Goal: Information Seeking & Learning: Learn about a topic

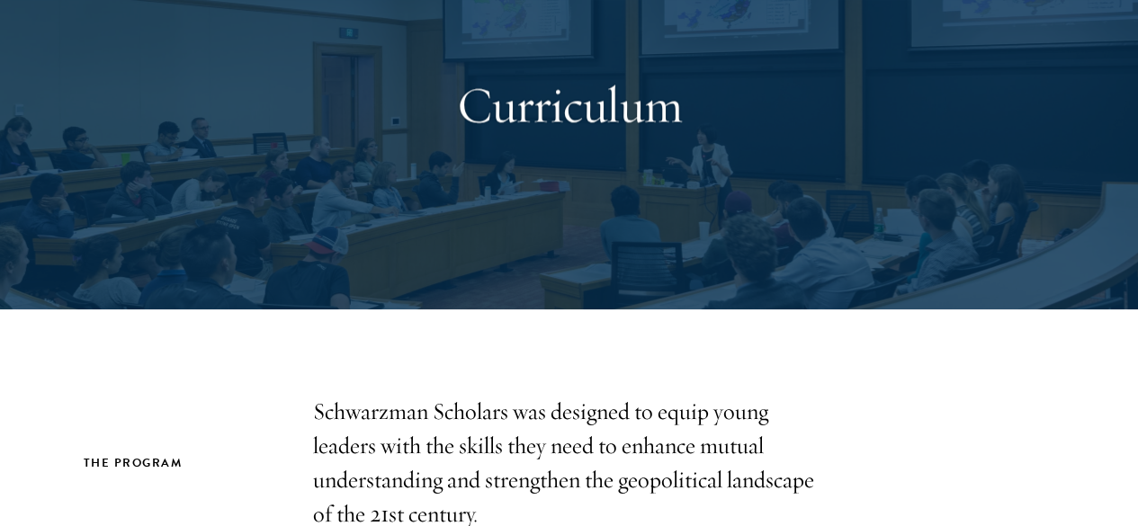
scroll to position [450, 0]
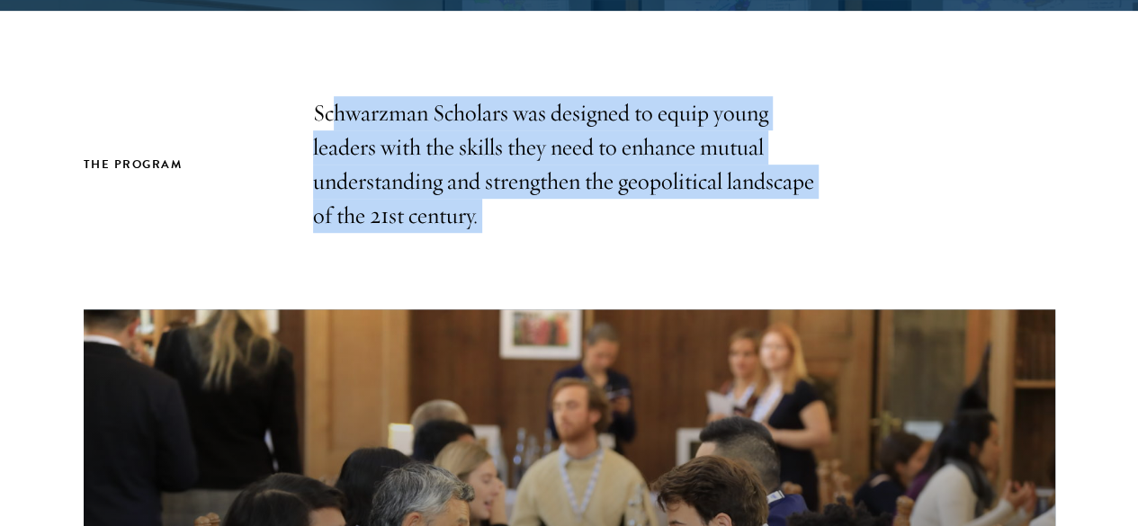
drag, startPoint x: 335, startPoint y: 113, endPoint x: 604, endPoint y: 260, distance: 307.1
click at [604, 260] on div "The Program Schwarzman Scholars was designed to equip young leaders with the sk…" at bounding box center [569, 532] width 1138 height 872
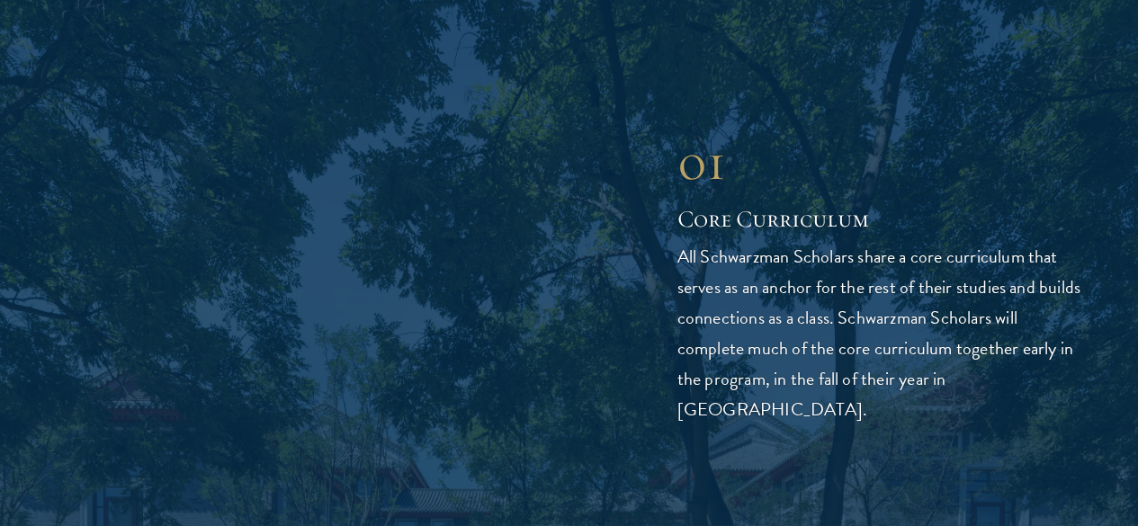
scroll to position [2338, 0]
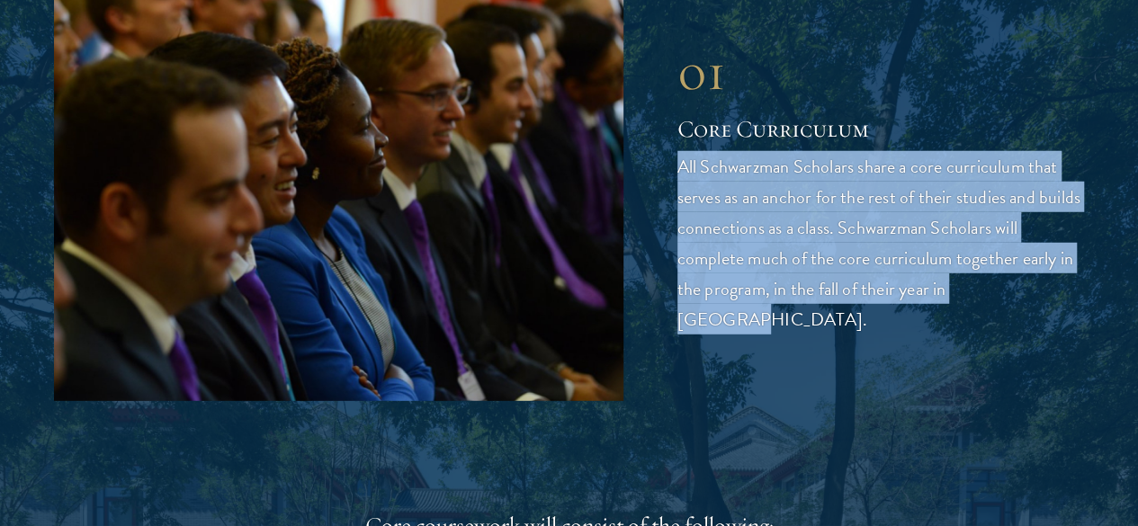
drag, startPoint x: 681, startPoint y: 217, endPoint x: 1035, endPoint y: 420, distance: 408.5
click at [1035, 400] on div "01 Core Curriculum 01 Core Curriculum All Schwarzman Scholars share a core curr…" at bounding box center [569, 187] width 1030 height 426
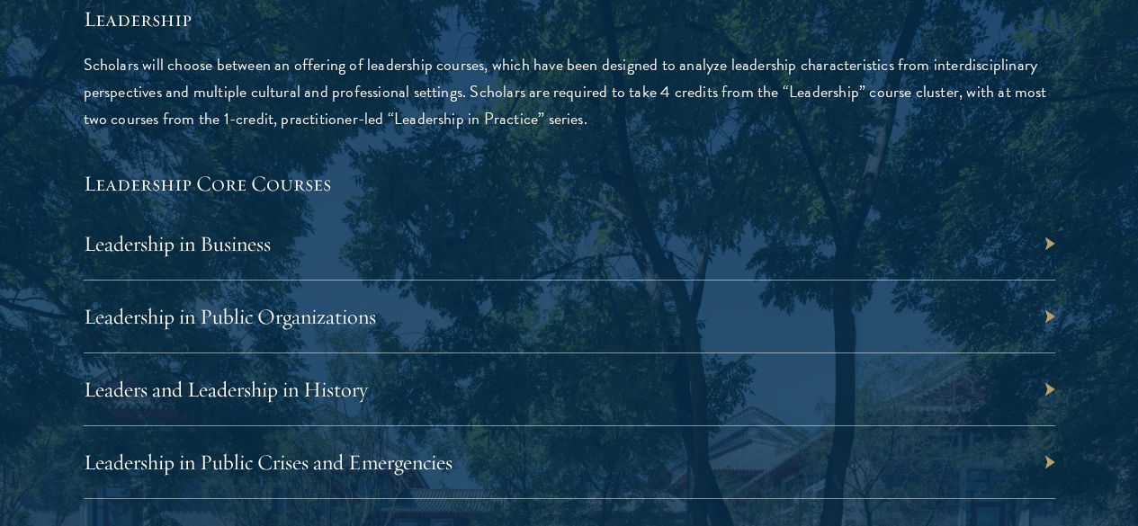
scroll to position [2968, 0]
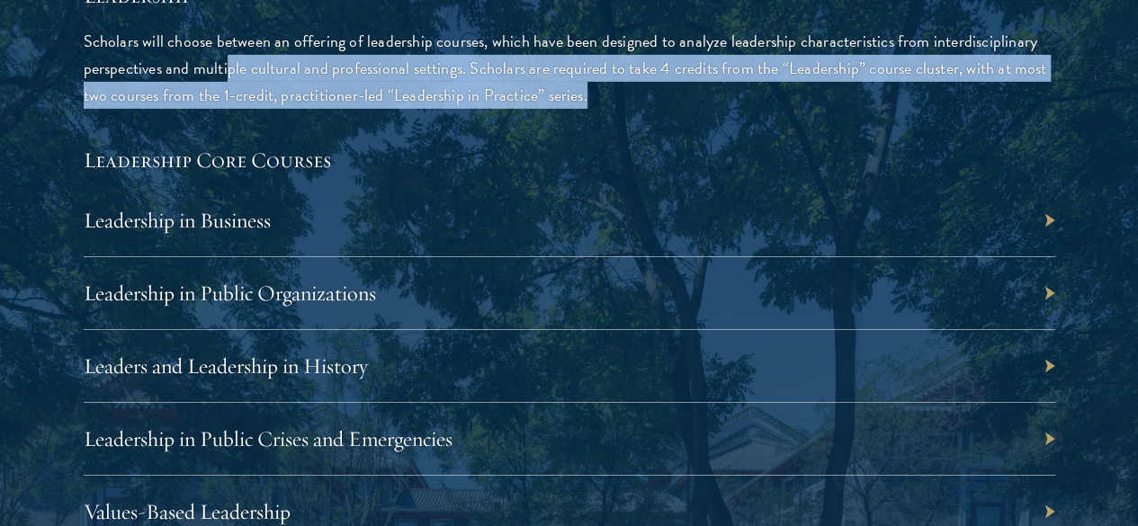
drag, startPoint x: 302, startPoint y: 181, endPoint x: 311, endPoint y: 302, distance: 121.7
click at [311, 109] on p "Scholars will choose between an offering of leadership courses, which have been…" at bounding box center [569, 68] width 971 height 81
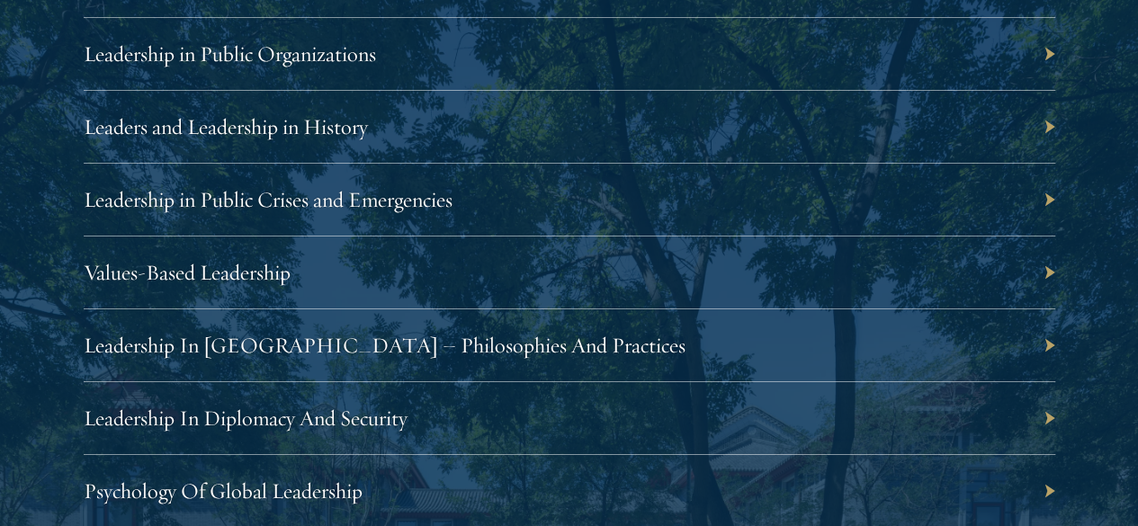
scroll to position [3238, 0]
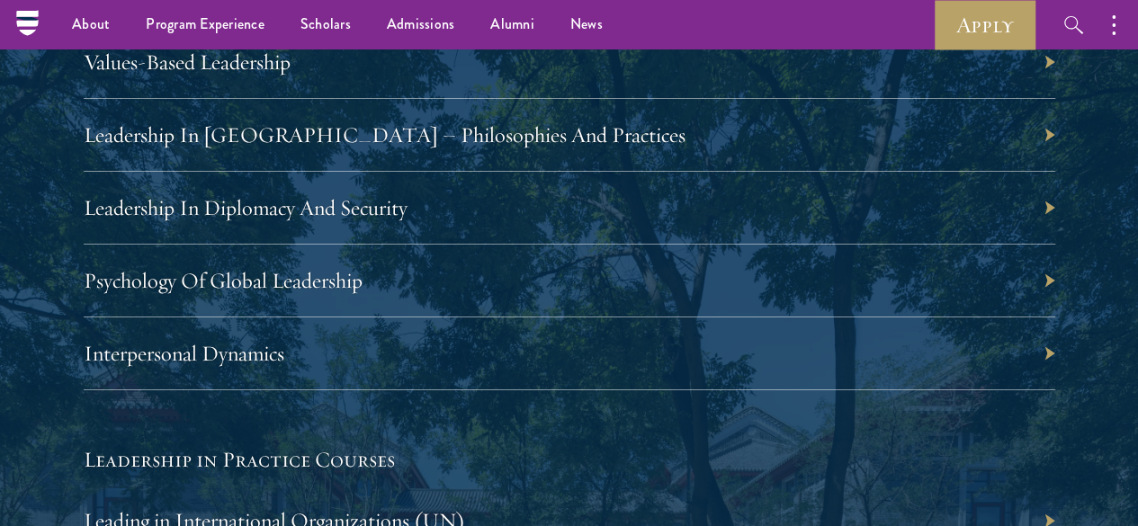
scroll to position [3058, 0]
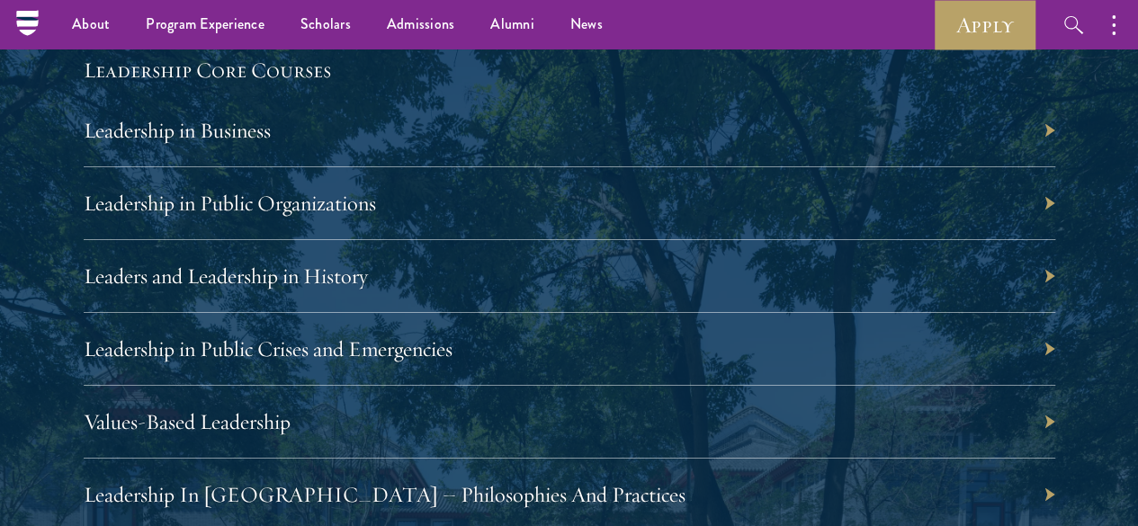
click at [95, 314] on div "01 Core Curriculum 01 Core Curriculum All Schwarzman Scholars share a core curr…" at bounding box center [569, 409] width 1030 height 2311
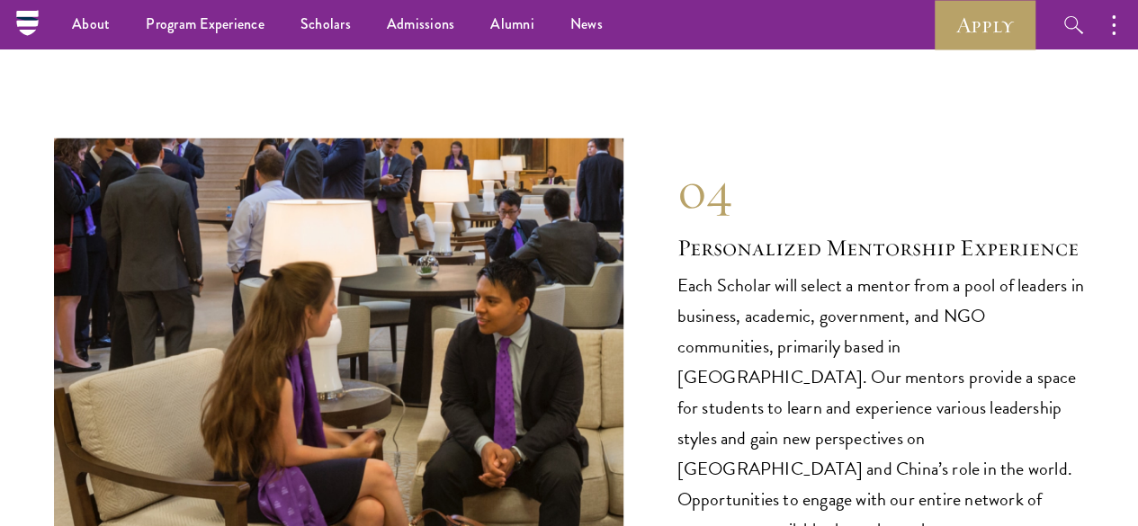
scroll to position [9188, 0]
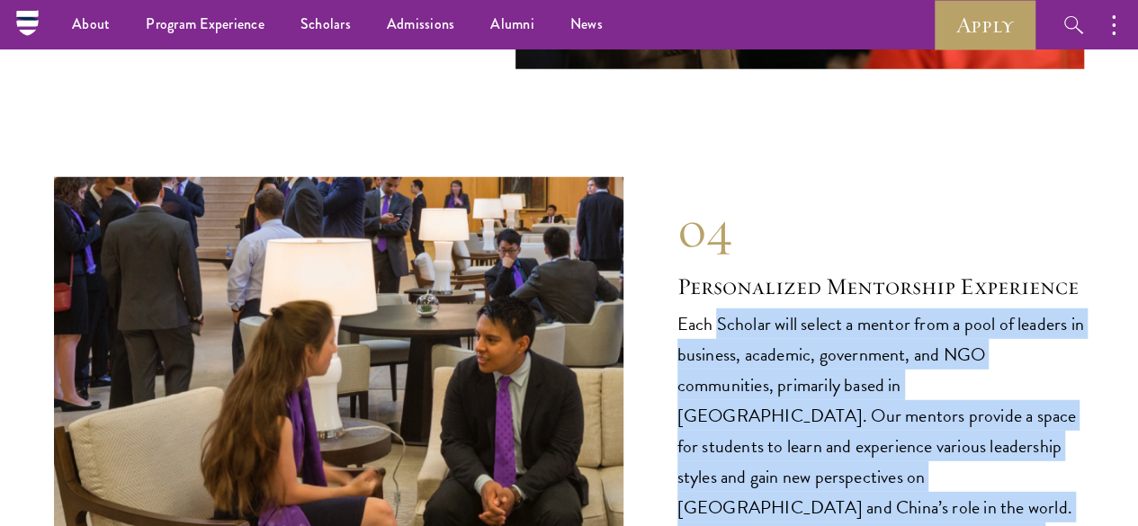
drag, startPoint x: 718, startPoint y: 183, endPoint x: 802, endPoint y: 478, distance: 306.9
click at [802, 478] on p "Each Scholar will select a mentor from a pool of leaders in business, academic,…" at bounding box center [880, 445] width 407 height 275
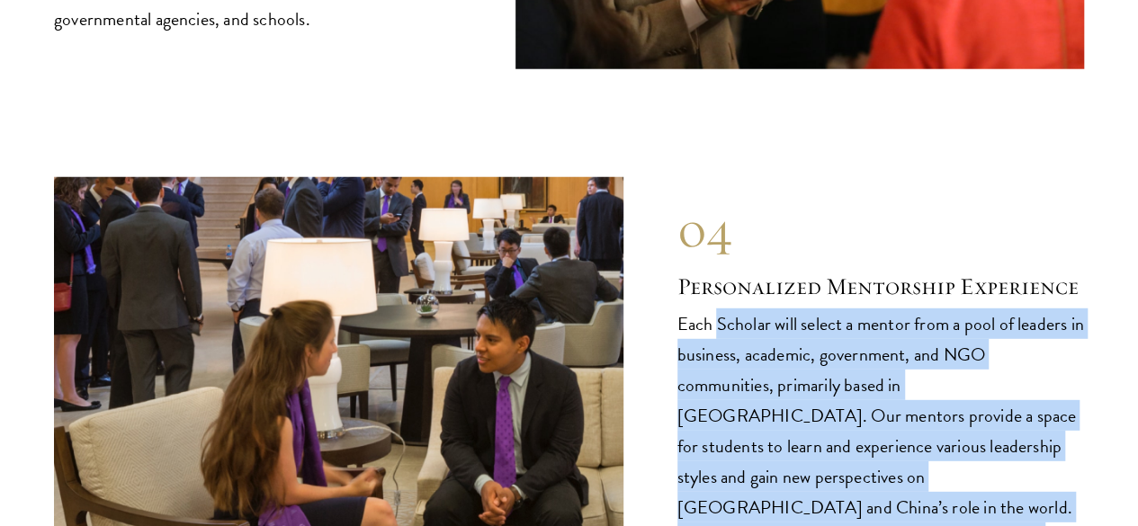
click at [804, 398] on p "Each Scholar will select a mentor from a pool of leaders in business, academic,…" at bounding box center [880, 445] width 407 height 275
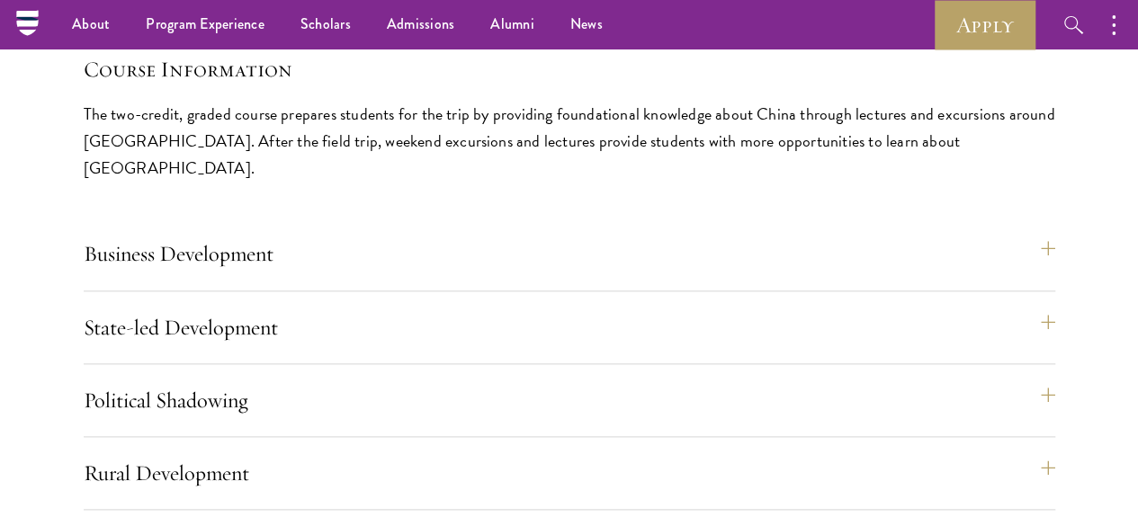
scroll to position [7659, 0]
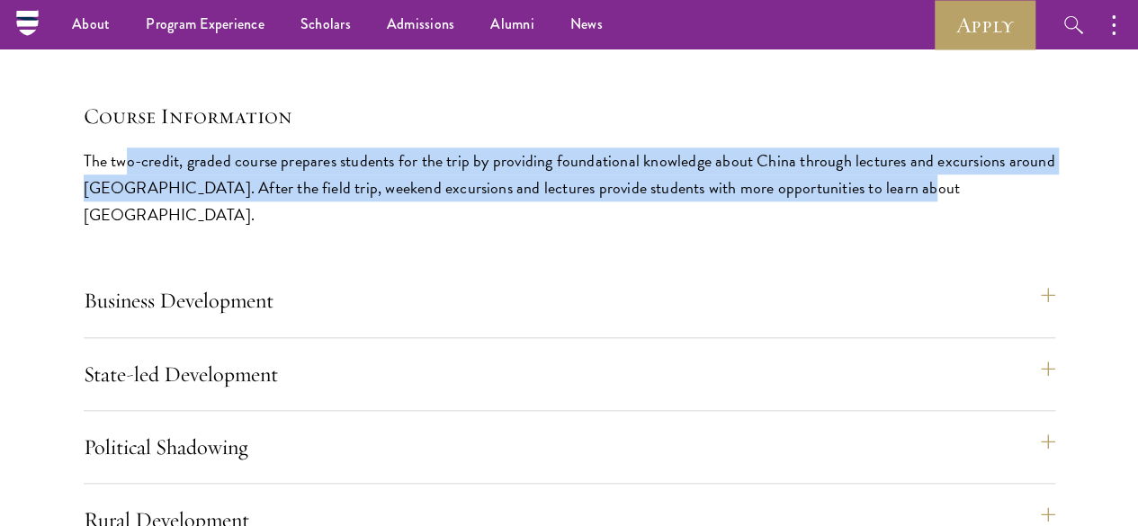
drag, startPoint x: 198, startPoint y: 226, endPoint x: 263, endPoint y: 388, distance: 174.4
click at [263, 228] on p "The two-credit, graded course prepares students for the trip by providing found…" at bounding box center [569, 187] width 971 height 81
click at [243, 228] on p "The two-credit, graded course prepares students for the trip by providing found…" at bounding box center [569, 187] width 971 height 81
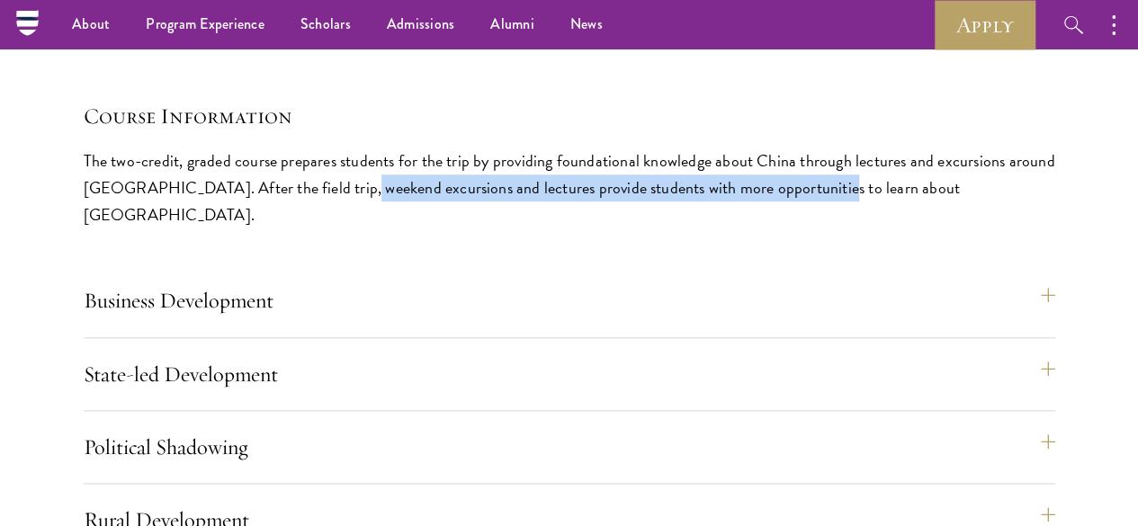
drag, startPoint x: 354, startPoint y: 319, endPoint x: 545, endPoint y: 345, distance: 192.4
click at [545, 345] on div "Course Information The two-credit, graded course prepares students for the trip…" at bounding box center [569, 329] width 971 height 456
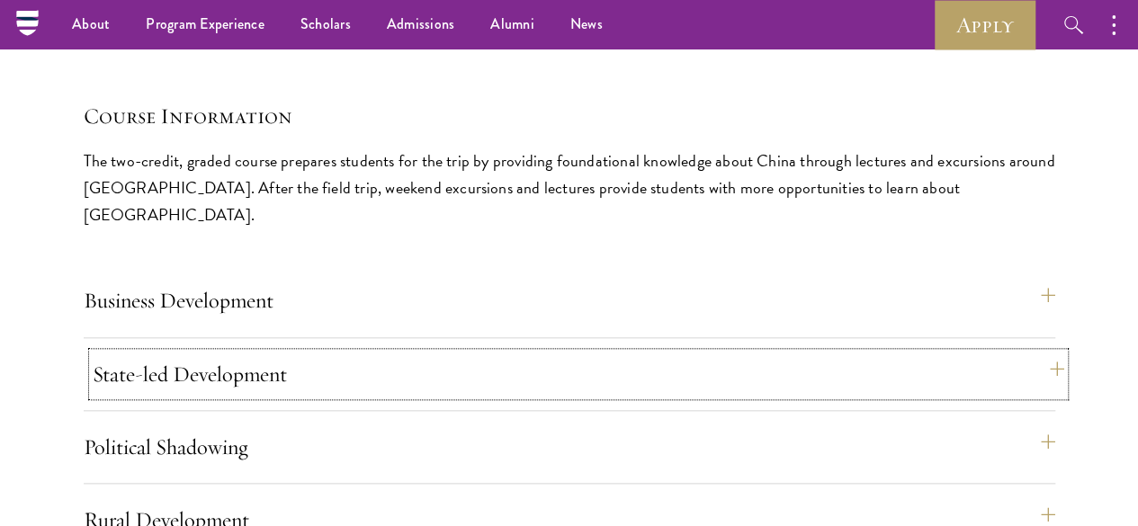
click at [978, 353] on button "State-led Development" at bounding box center [578, 374] width 971 height 43
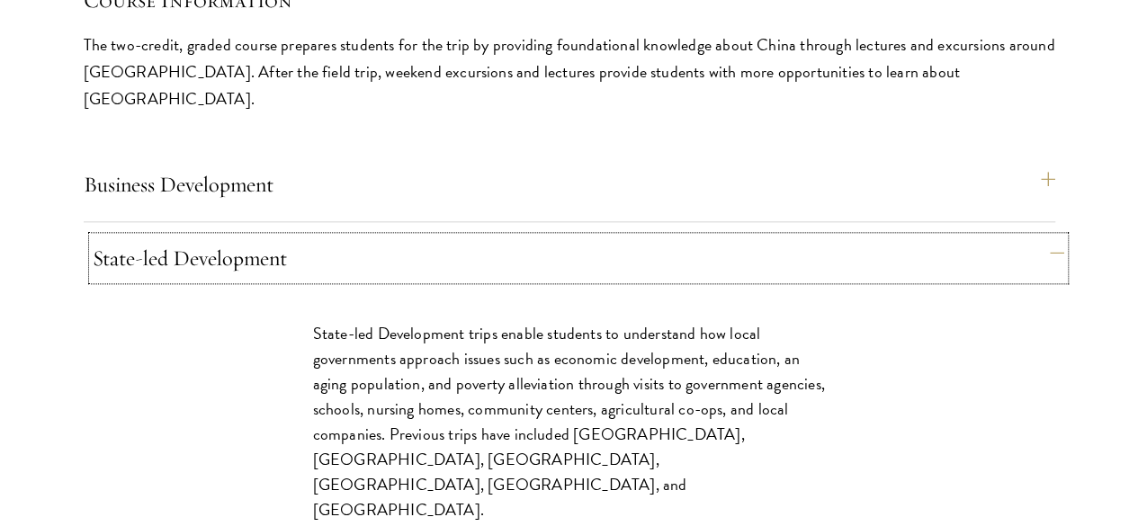
scroll to position [7839, 0]
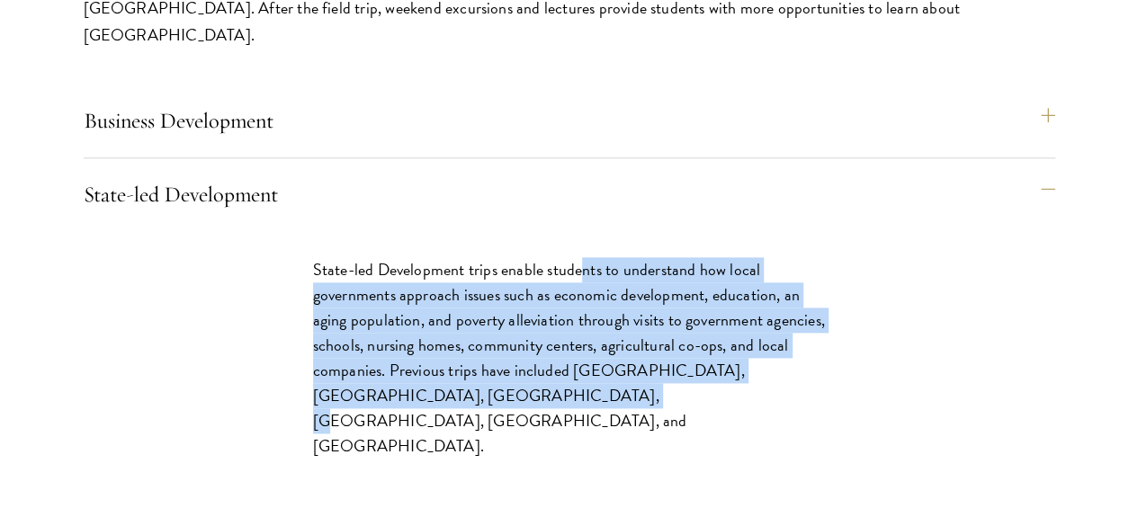
drag, startPoint x: 703, startPoint y: 181, endPoint x: 923, endPoint y: 434, distance: 335.4
click at [826, 434] on p "State-led Development trips enable students to understand how local governments…" at bounding box center [569, 358] width 513 height 202
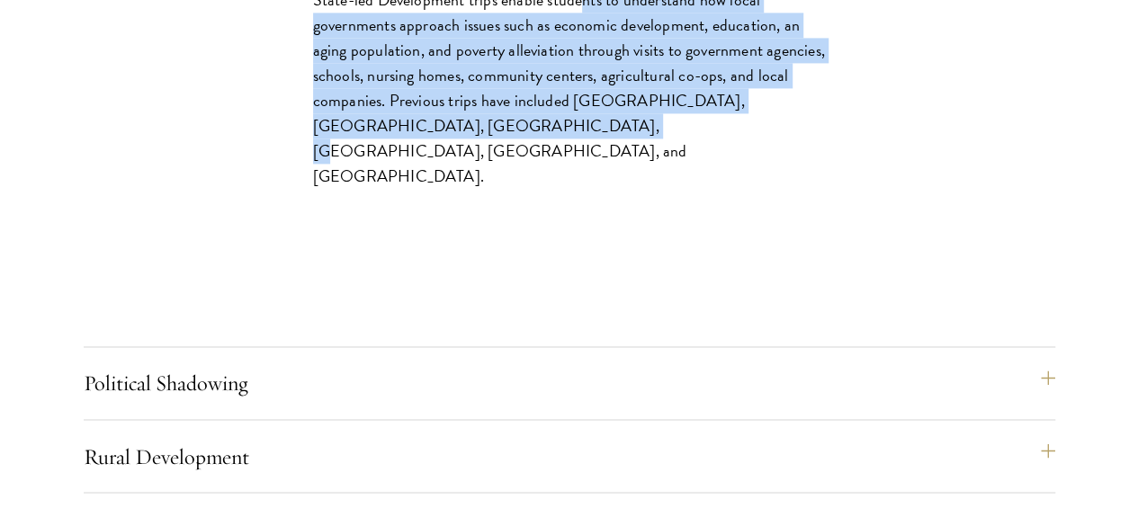
scroll to position [8109, 0]
click at [826, 362] on button "Political Shadowing" at bounding box center [578, 383] width 971 height 43
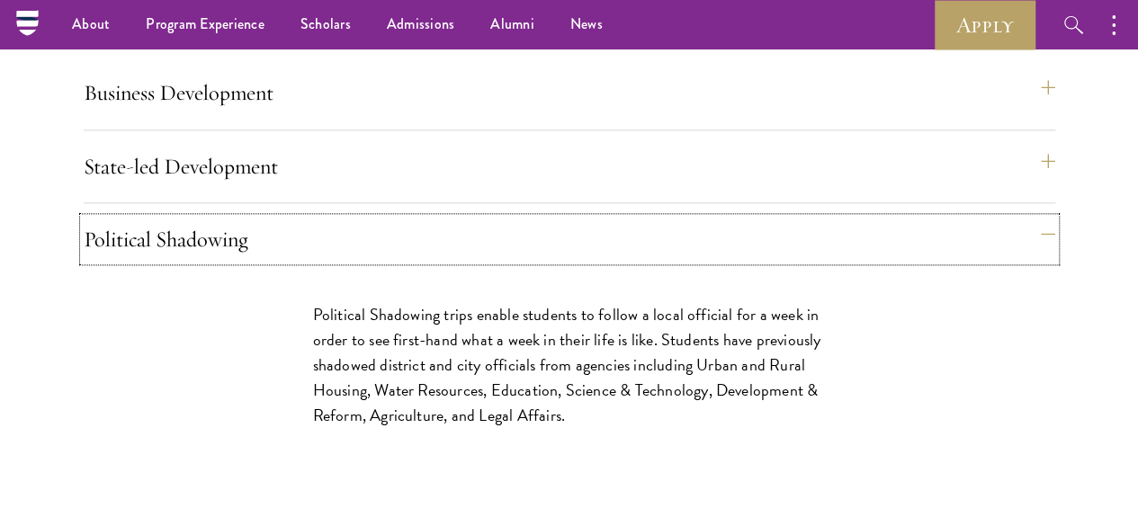
scroll to position [7839, 0]
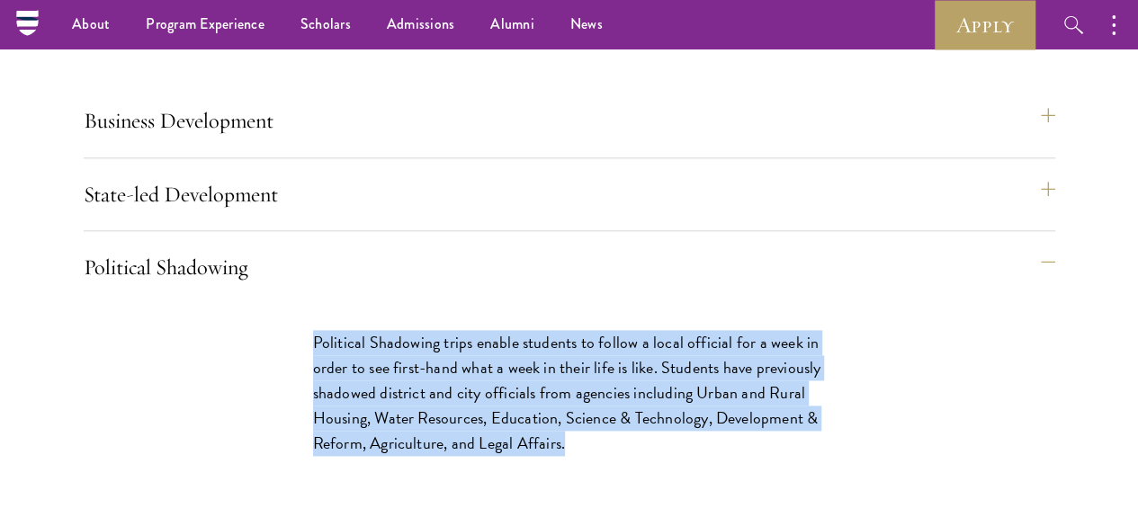
drag, startPoint x: 671, startPoint y: 214, endPoint x: 808, endPoint y: 469, distance: 288.9
click at [808, 469] on div "Political Shadowing trips enable students to follow a local official for a week…" at bounding box center [569, 402] width 621 height 198
click at [669, 330] on p "Political Shadowing trips enable students to follow a local official for a week…" at bounding box center [569, 393] width 513 height 126
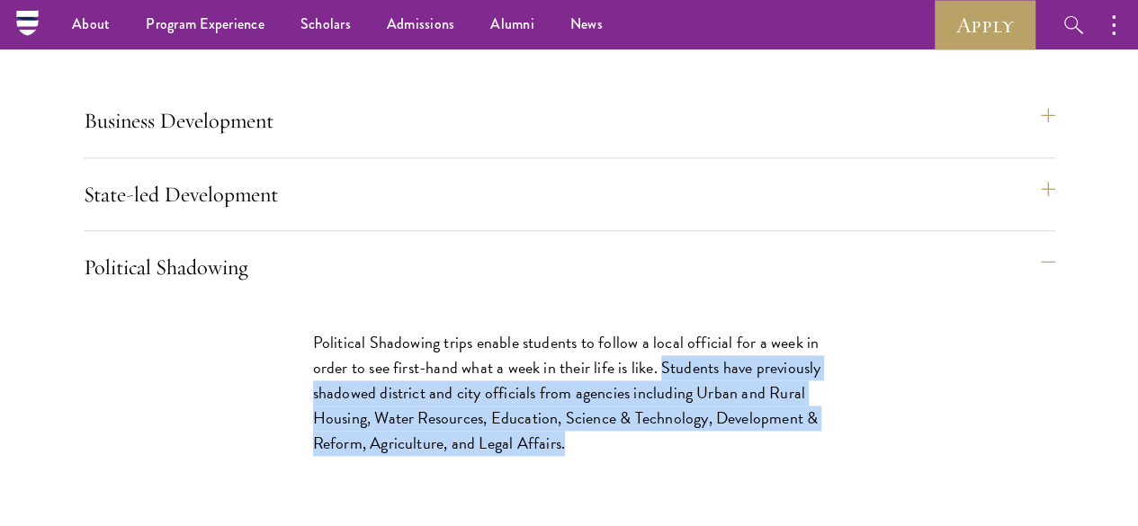
drag, startPoint x: 833, startPoint y: 289, endPoint x: 866, endPoint y: 438, distance: 153.0
click at [826, 438] on p "Political Shadowing trips enable students to follow a local official for a week…" at bounding box center [569, 393] width 513 height 126
click at [826, 370] on p "Political Shadowing trips enable students to follow a local official for a week…" at bounding box center [569, 393] width 513 height 126
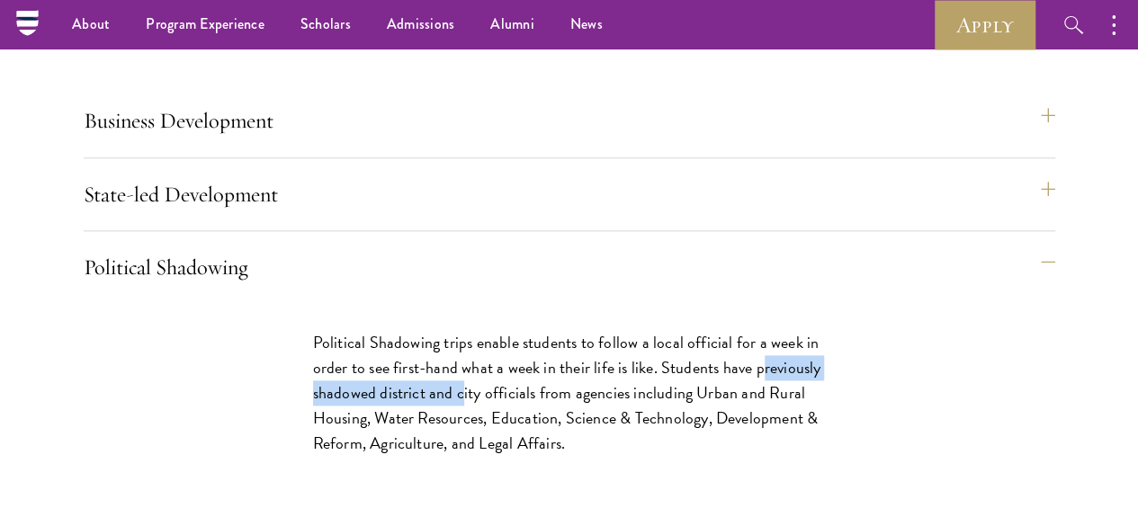
drag, startPoint x: 674, startPoint y: 322, endPoint x: 896, endPoint y: 325, distance: 222.2
click at [826, 330] on p "Political Shadowing trips enable students to follow a local official for a week…" at bounding box center [569, 393] width 513 height 126
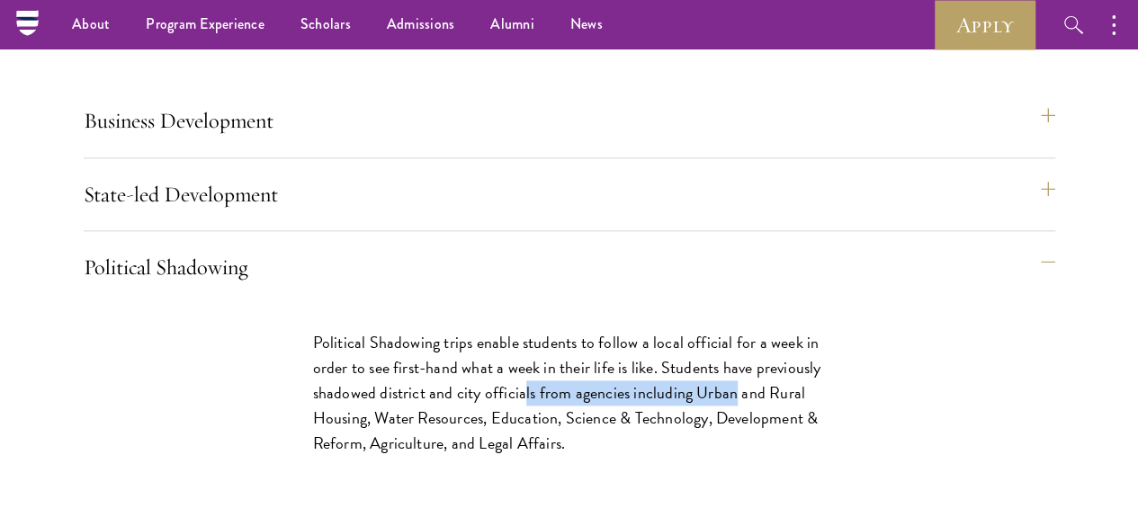
drag, startPoint x: 711, startPoint y: 339, endPoint x: 974, endPoint y: 356, distance: 264.1
click at [880, 356] on div "Political Shadowing trips enable students to follow a local official for a week…" at bounding box center [569, 402] width 621 height 198
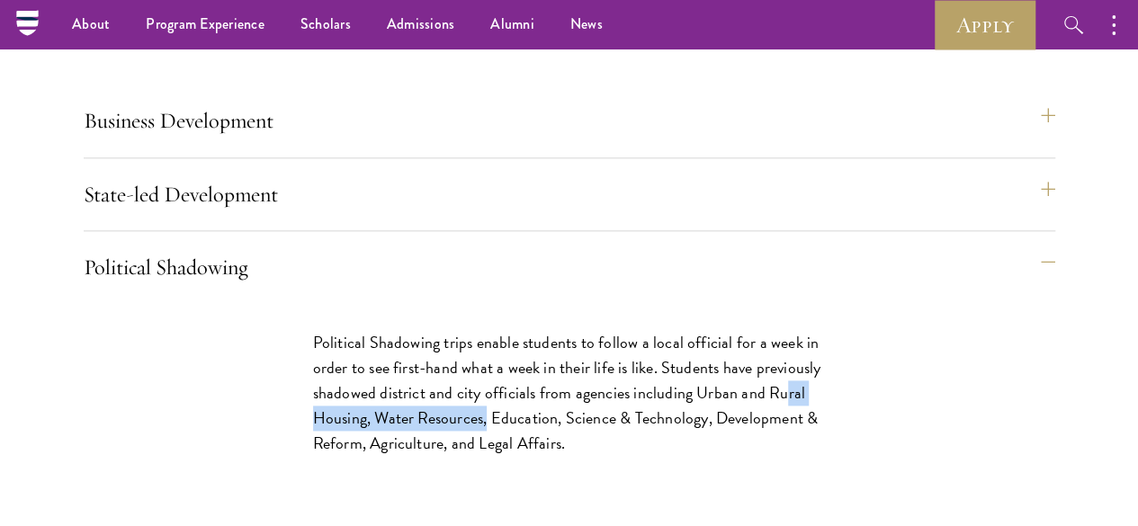
drag, startPoint x: 716, startPoint y: 373, endPoint x: 932, endPoint y: 373, distance: 215.9
click at [826, 373] on p "Political Shadowing trips enable students to follow a local official for a week…" at bounding box center [569, 393] width 513 height 126
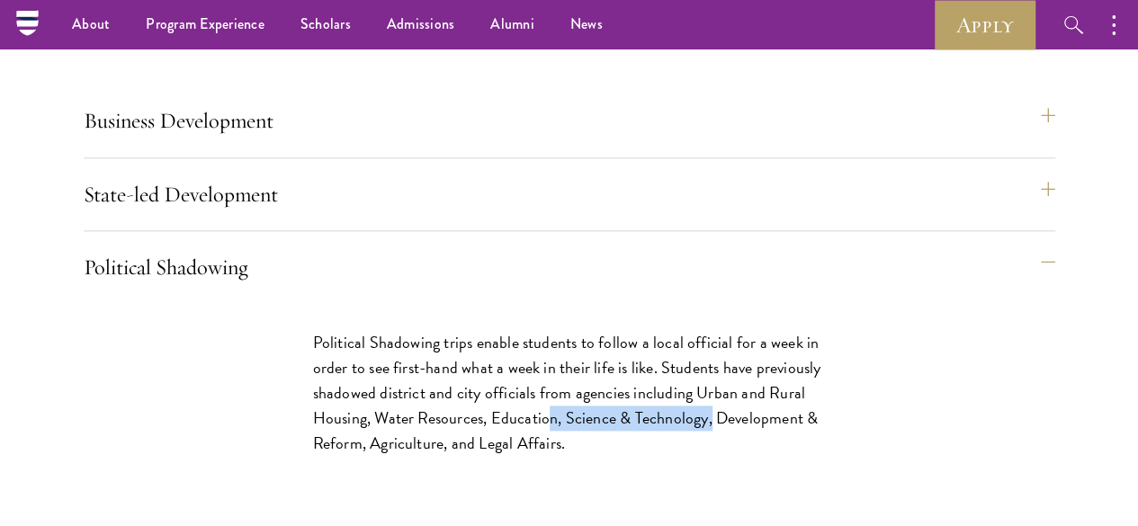
drag, startPoint x: 725, startPoint y: 397, endPoint x: 916, endPoint y: 397, distance: 190.7
click at [826, 397] on p "Political Shadowing trips enable students to follow a local official for a week…" at bounding box center [569, 393] width 513 height 126
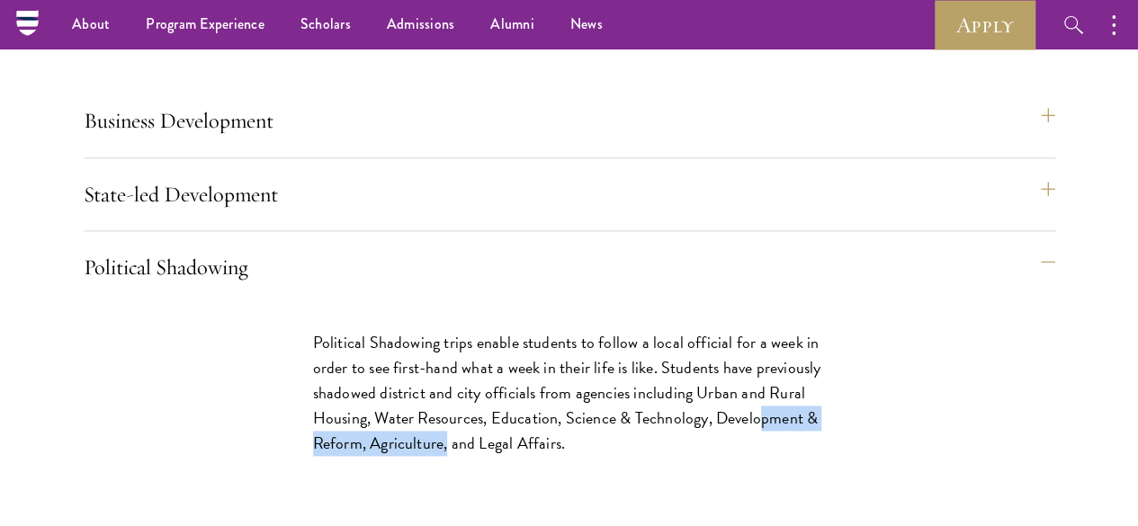
drag, startPoint x: 720, startPoint y: 418, endPoint x: 922, endPoint y: 420, distance: 202.4
click at [826, 420] on p "Political Shadowing trips enable students to follow a local official for a week…" at bounding box center [569, 393] width 513 height 126
click at [761, 445] on p "Political Shadowing trips enable students to follow a local official for a week…" at bounding box center [569, 393] width 513 height 126
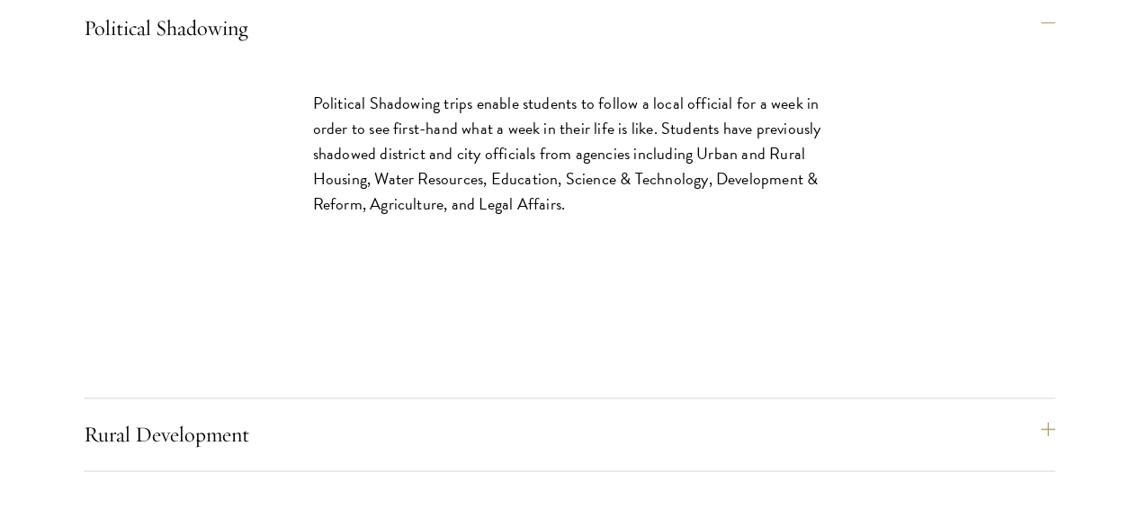
scroll to position [8109, 0]
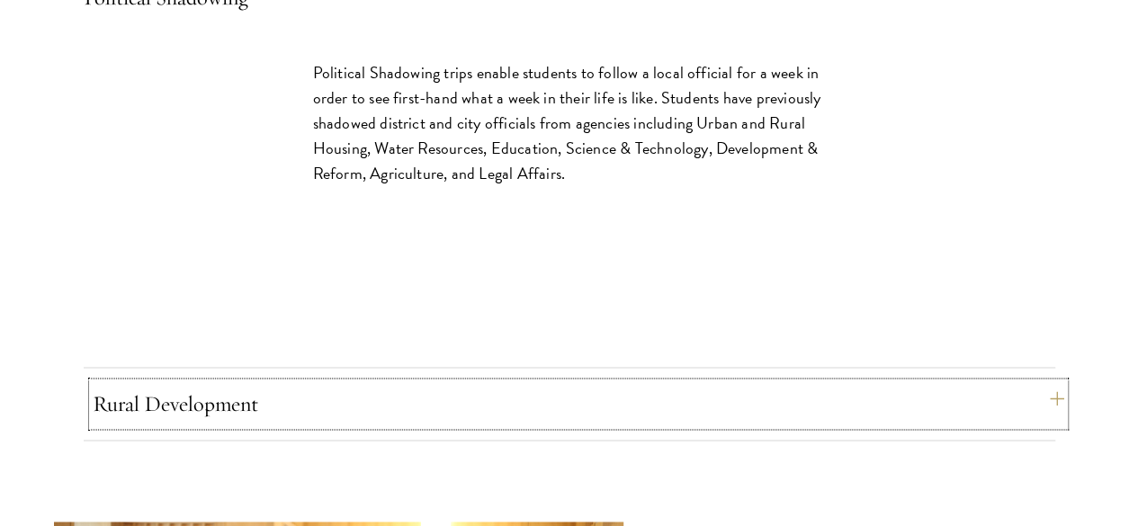
click at [803, 382] on button "Rural Development" at bounding box center [578, 403] width 971 height 43
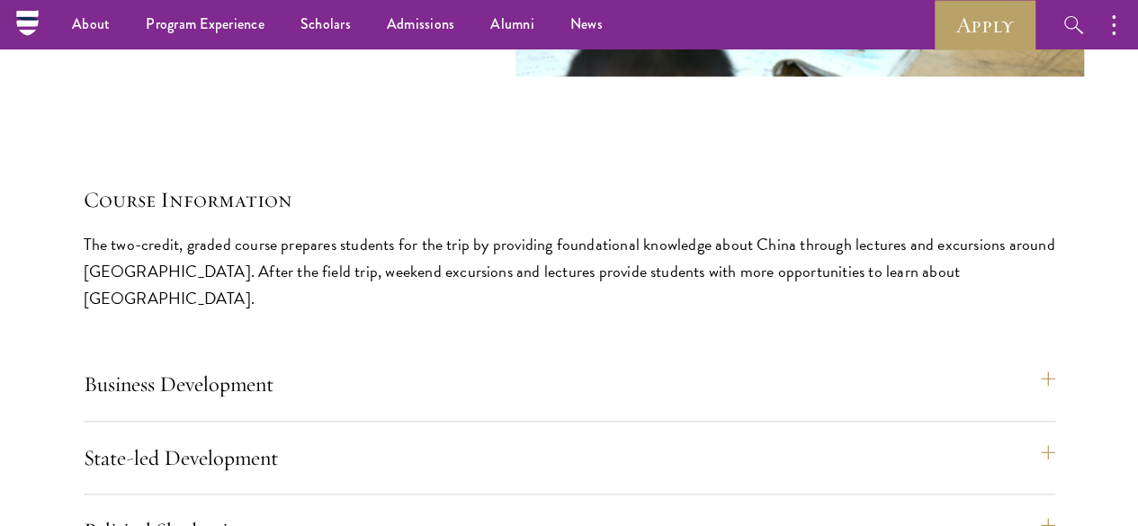
scroll to position [7479, 0]
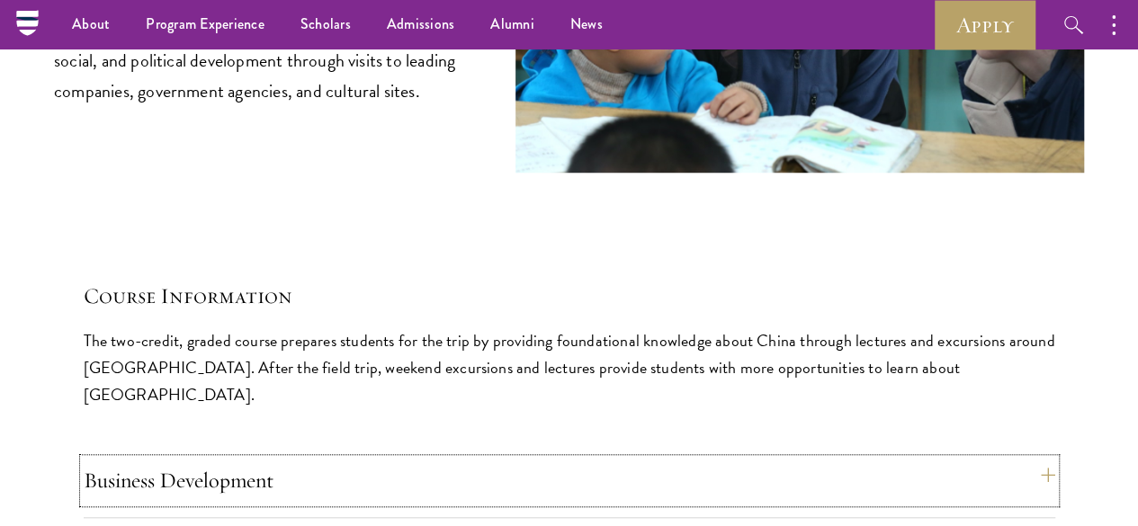
click at [800, 459] on button "Business Development" at bounding box center [569, 480] width 971 height 43
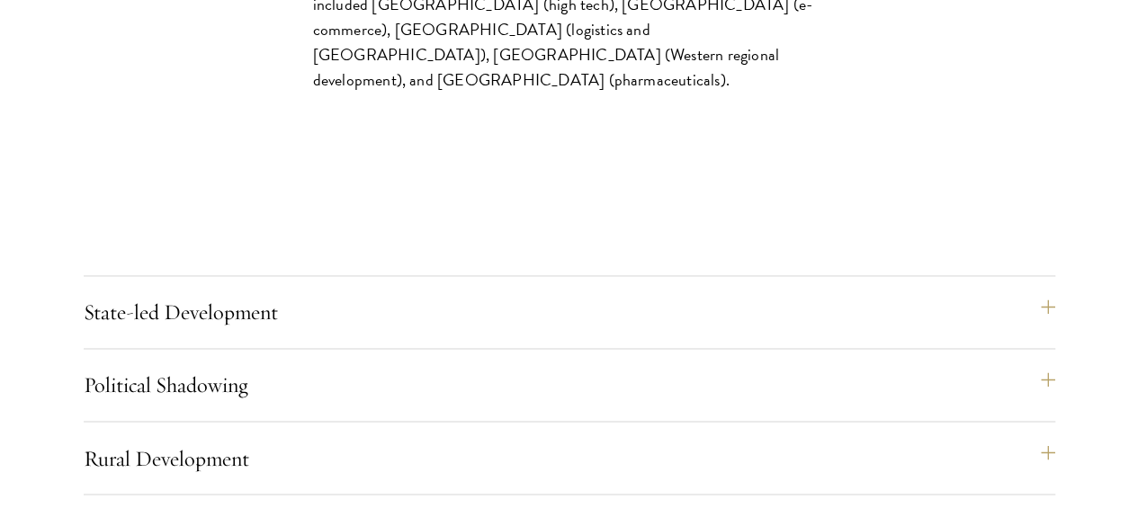
scroll to position [8109, 0]
click at [854, 362] on button "Political Shadowing" at bounding box center [578, 383] width 971 height 43
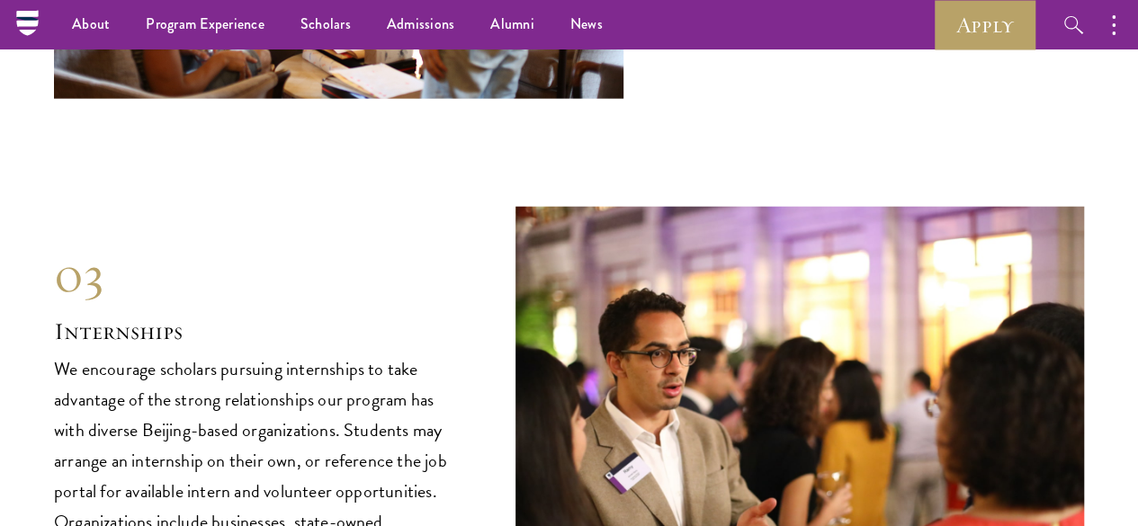
scroll to position [8918, 0]
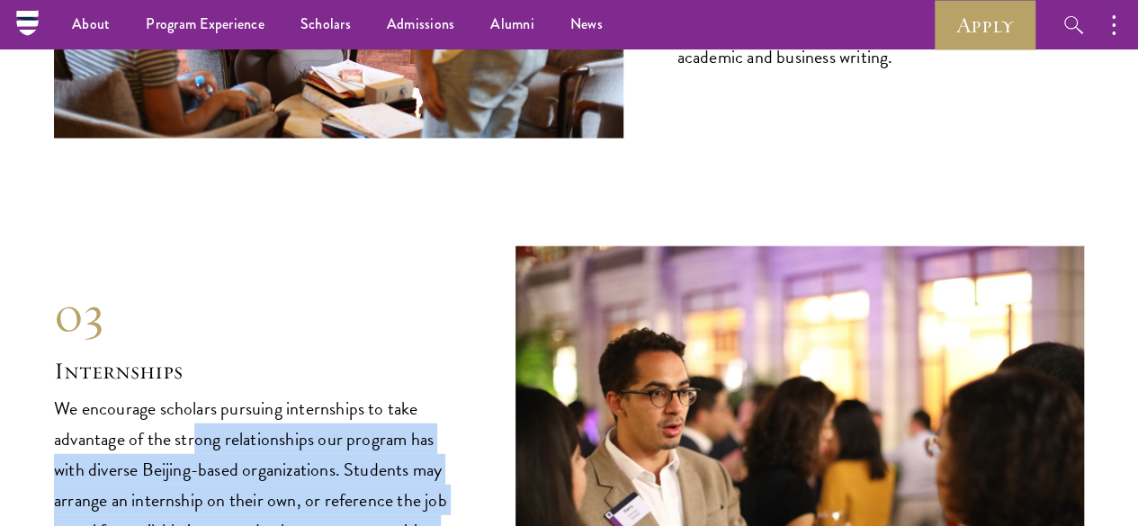
drag, startPoint x: 281, startPoint y: 231, endPoint x: 338, endPoint y: 450, distance: 226.0
click at [338, 450] on p "We encourage scholars pursuing internships to take advantage of the strong rela…" at bounding box center [257, 515] width 407 height 245
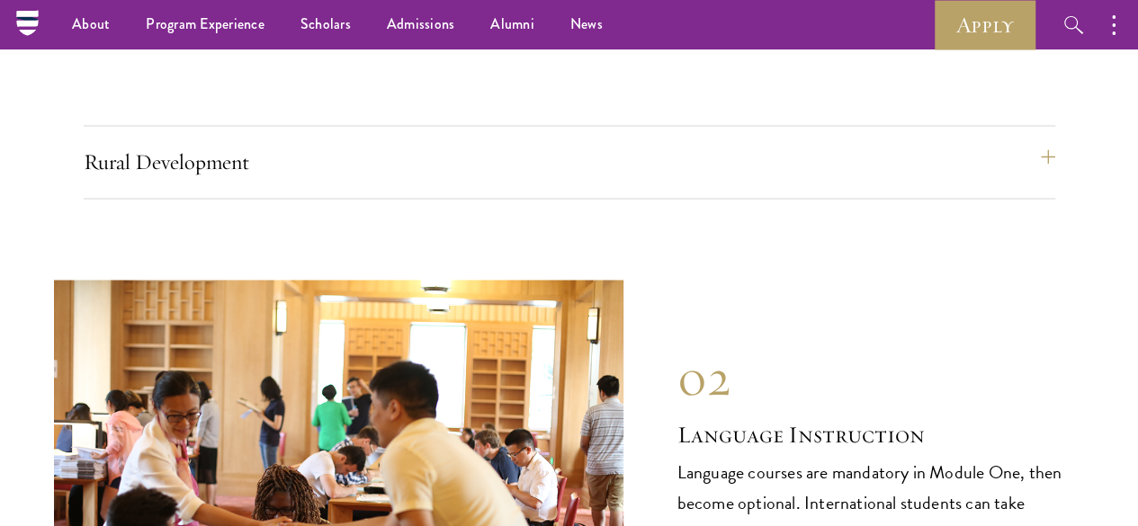
scroll to position [8379, 0]
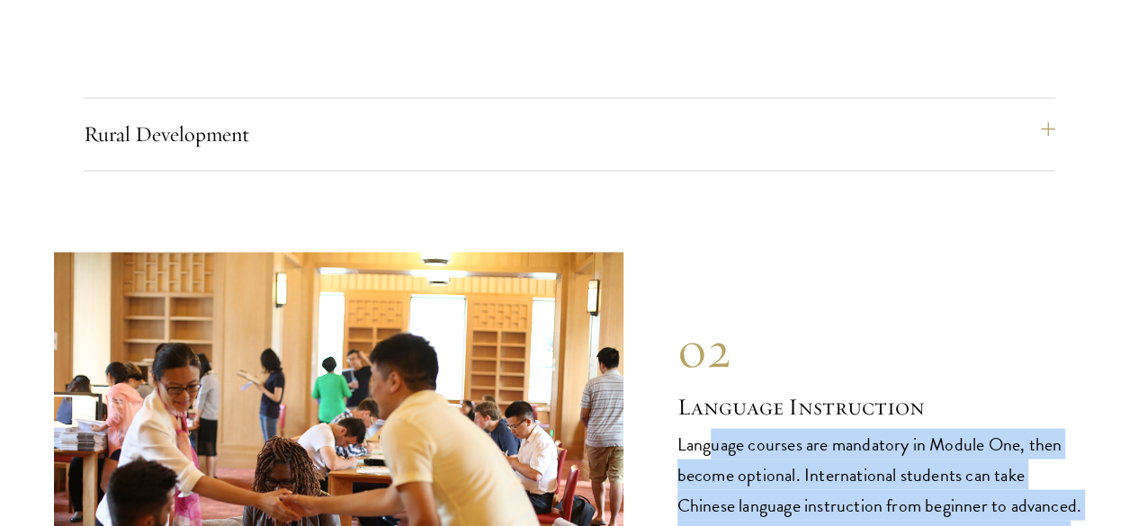
drag, startPoint x: 714, startPoint y: 280, endPoint x: 867, endPoint y: 487, distance: 257.2
click at [867, 487] on p "Language courses are mandatory in Module One, then become optional. Internation…" at bounding box center [880, 519] width 407 height 183
drag, startPoint x: 676, startPoint y: 262, endPoint x: 855, endPoint y: 481, distance: 283.2
click at [855, 481] on p "Language courses are mandatory in Module One, then become optional. Internation…" at bounding box center [880, 519] width 407 height 183
click at [743, 428] on p "Language courses are mandatory in Module One, then become optional. Internation…" at bounding box center [880, 519] width 407 height 183
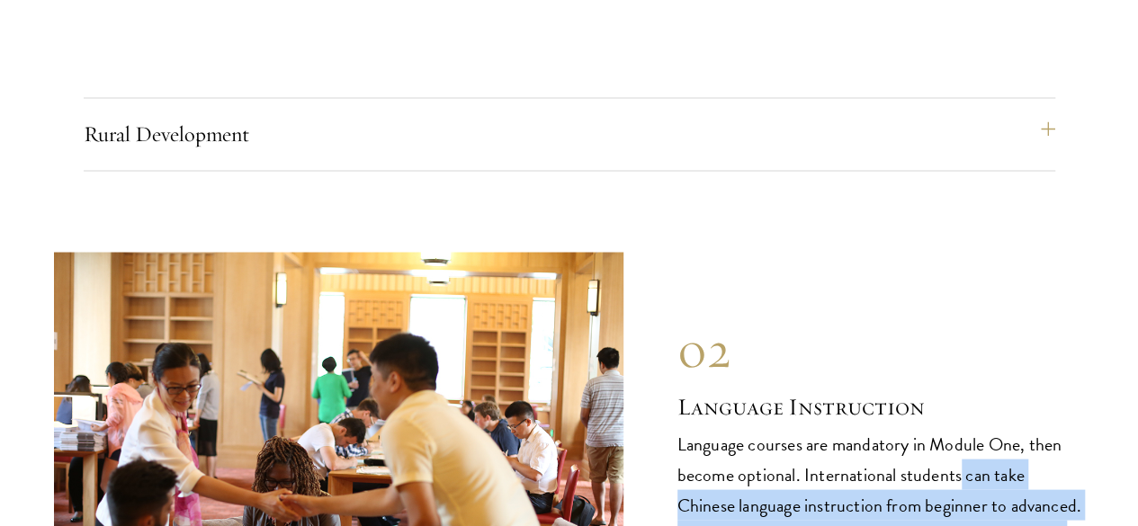
drag, startPoint x: 743, startPoint y: 351, endPoint x: 928, endPoint y: 403, distance: 192.5
click at [928, 428] on p "Language courses are mandatory in Module One, then become optional. Internation…" at bounding box center [880, 519] width 407 height 183
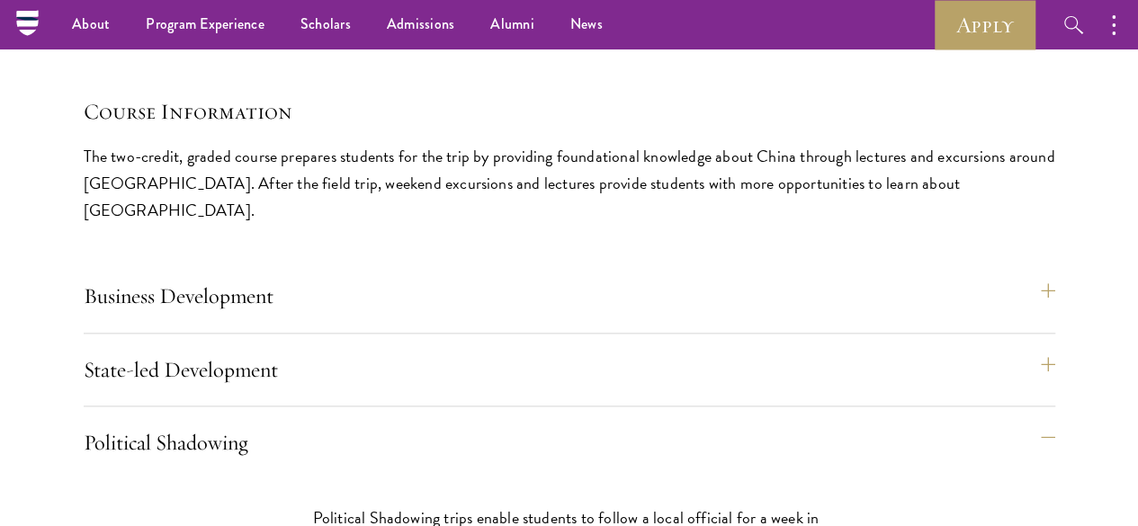
scroll to position [7569, 0]
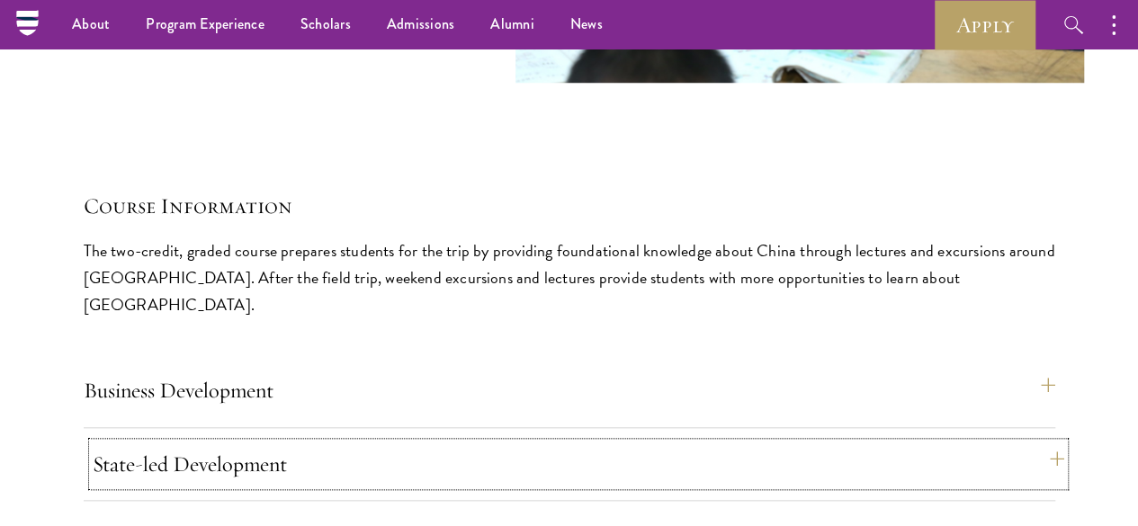
click at [975, 442] on button "State-led Development" at bounding box center [578, 463] width 971 height 43
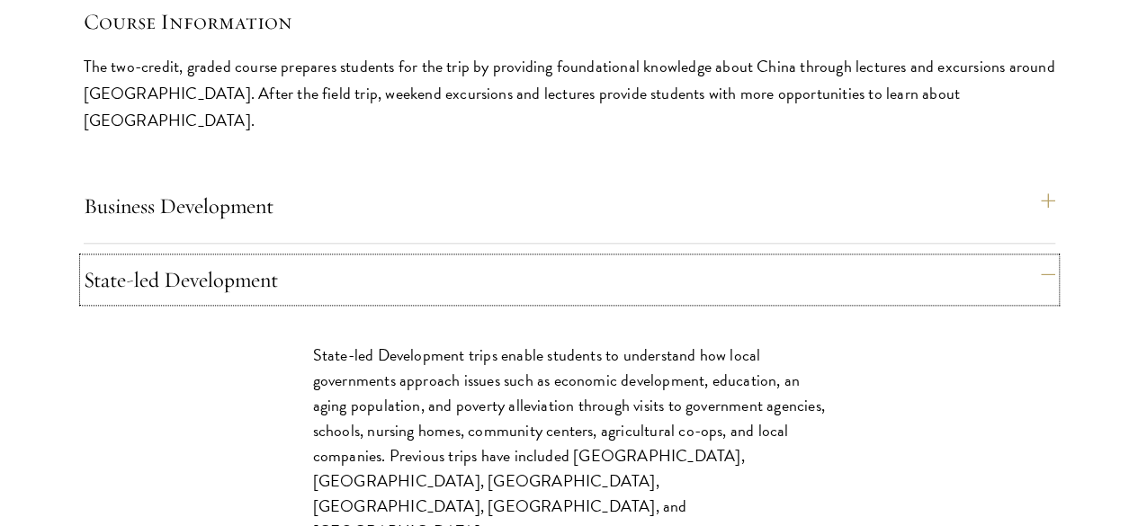
scroll to position [7839, 0]
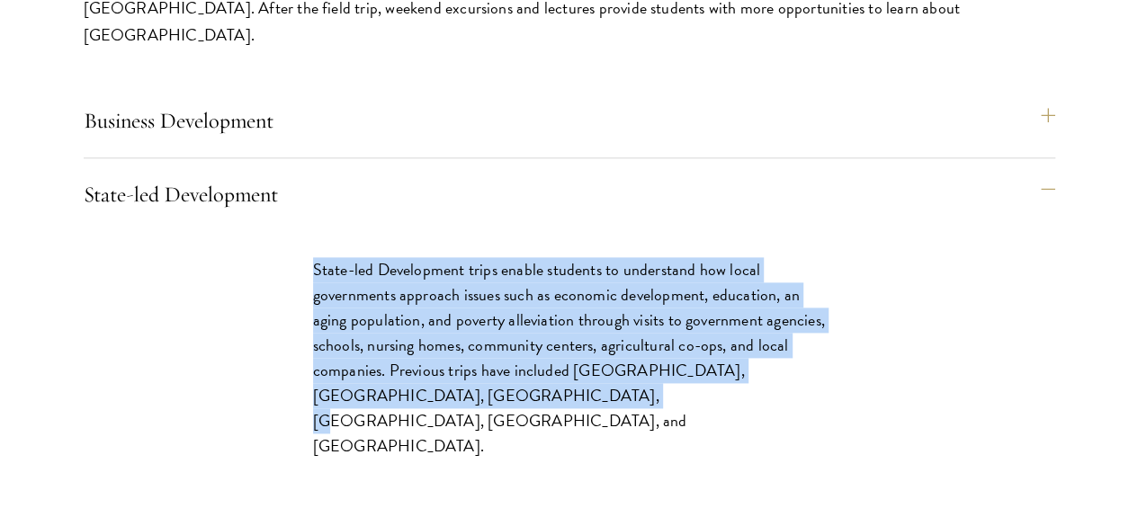
drag, startPoint x: 669, startPoint y: 141, endPoint x: 881, endPoint y: 448, distance: 373.0
click at [826, 448] on p "State-led Development trips enable students to understand how local governments…" at bounding box center [569, 358] width 513 height 202
copy p "State-led Development trips enable students to understand how local governments…"
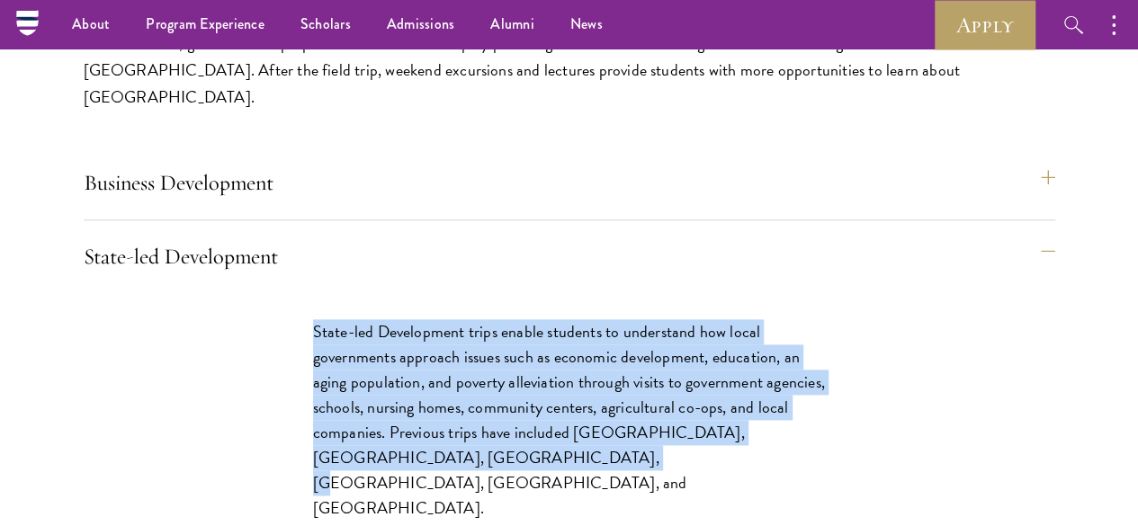
scroll to position [7749, 0]
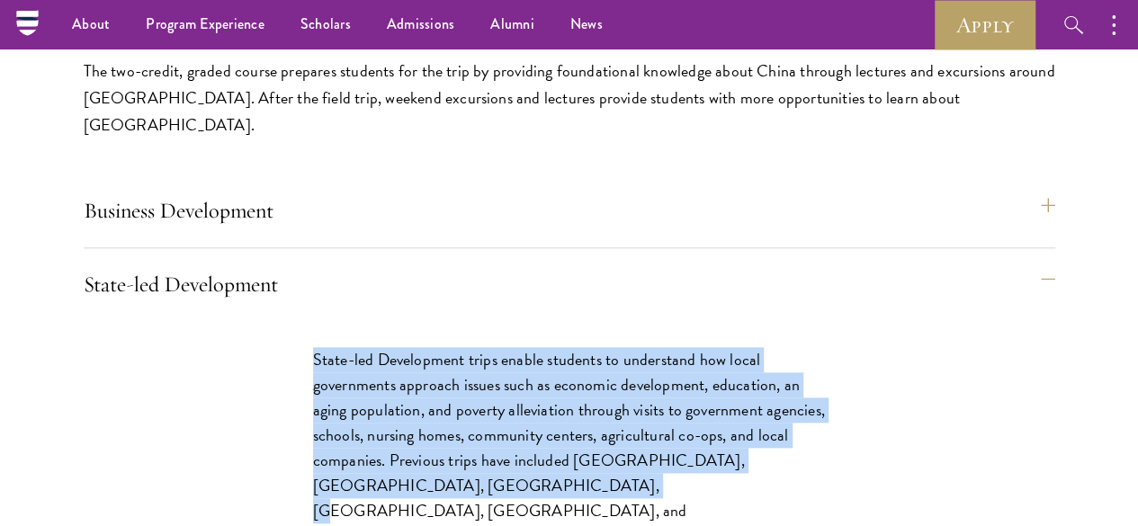
click at [599, 286] on div "Course Information The two-credit, graded course prepares students for the trip…" at bounding box center [569, 432] width 971 height 842
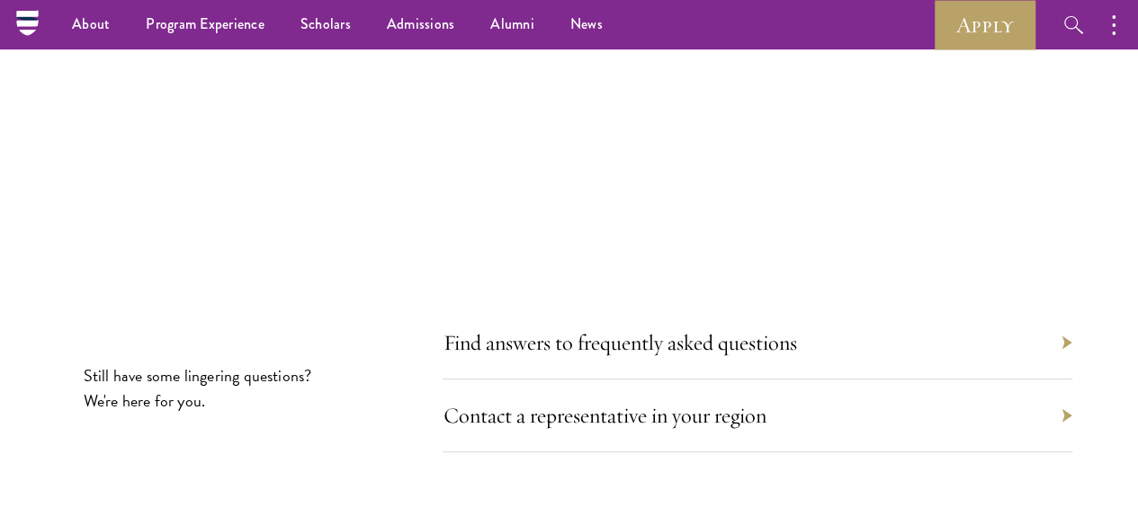
scroll to position [10177, 0]
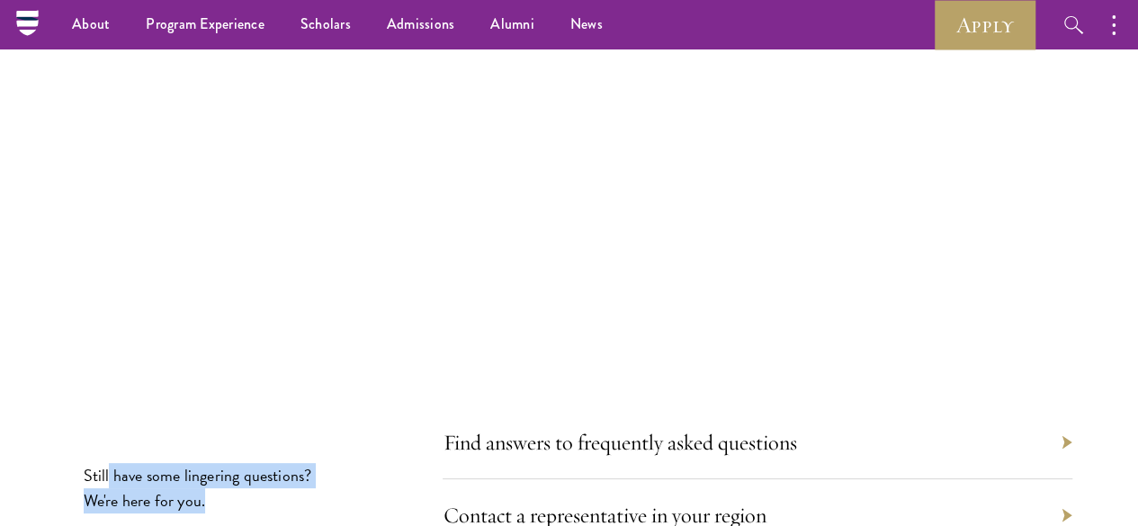
drag, startPoint x: 177, startPoint y: 335, endPoint x: 301, endPoint y: 375, distance: 130.3
click at [301, 463] on p "Still have some lingering questions? We're here for you." at bounding box center [205, 488] width 243 height 50
drag, startPoint x: 301, startPoint y: 375, endPoint x: 144, endPoint y: 337, distance: 161.9
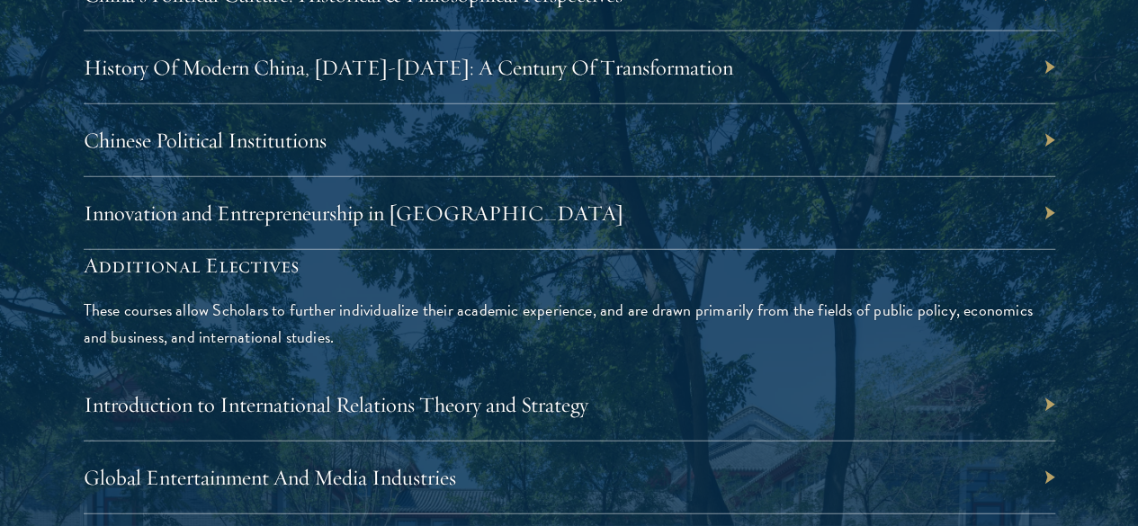
scroll to position [5501, 0]
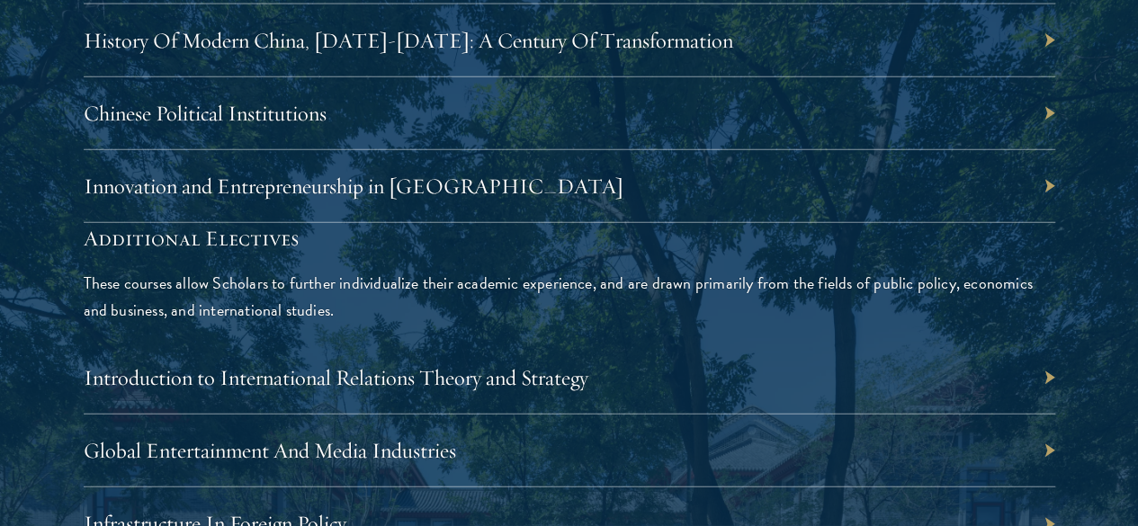
drag, startPoint x: 149, startPoint y: 93, endPoint x: 478, endPoint y: 173, distance: 338.8
drag, startPoint x: 478, startPoint y: 173, endPoint x: 113, endPoint y: 94, distance: 373.4
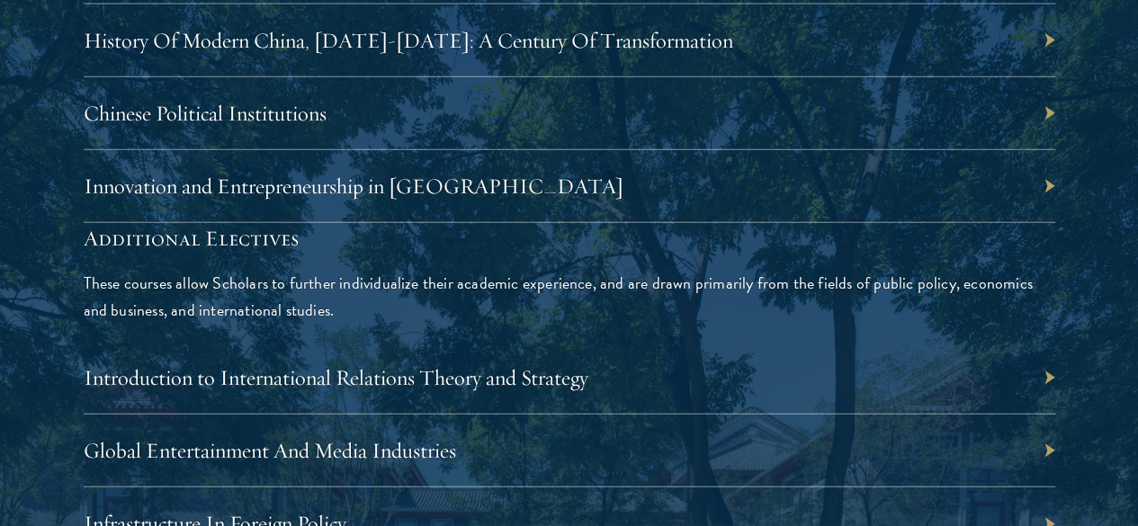
drag, startPoint x: 154, startPoint y: 85, endPoint x: 434, endPoint y: 172, distance: 293.6
drag, startPoint x: 434, startPoint y: 172, endPoint x: 391, endPoint y: 152, distance: 46.7
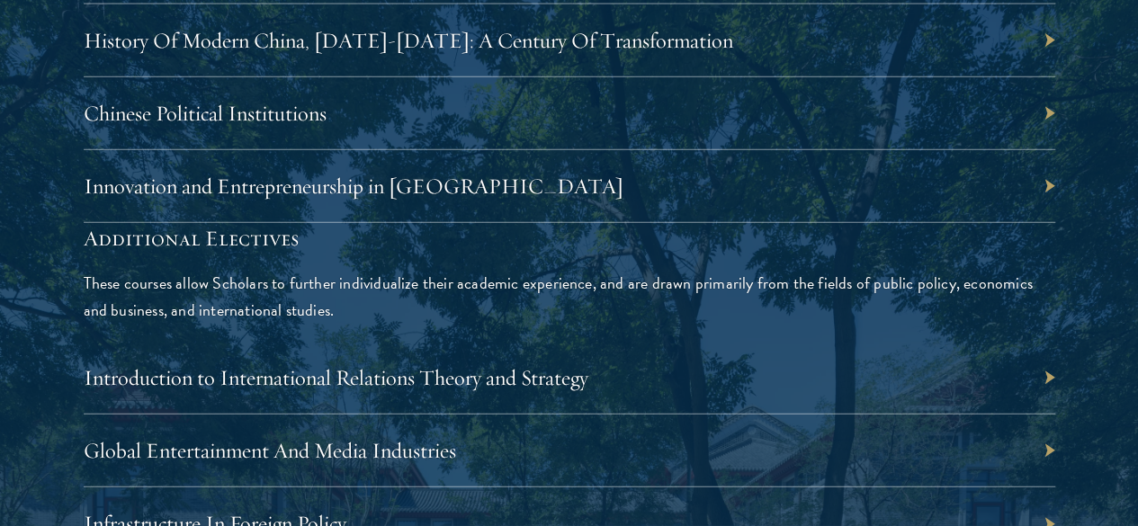
drag, startPoint x: 149, startPoint y: 88, endPoint x: 536, endPoint y: 174, distance: 396.3
click at [536, 174] on div "China-Focused Electives These courses offer Scholars the chance to delve deeper…" at bounding box center [569, 31] width 971 height 383
click at [532, 174] on div "China-Focused Electives These courses offer Scholars the chance to delve deeper…" at bounding box center [569, 31] width 971 height 383
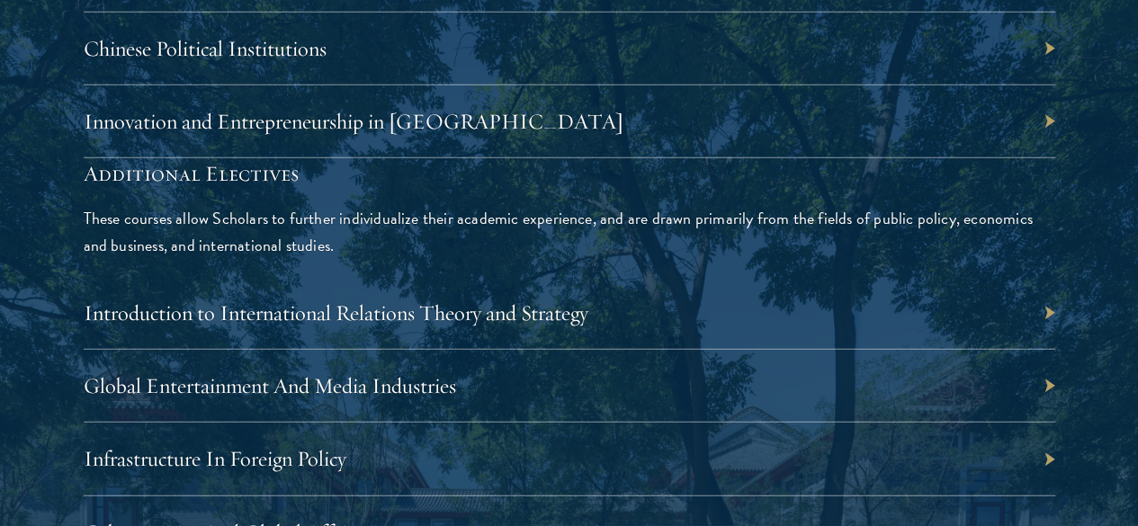
scroll to position [5681, 0]
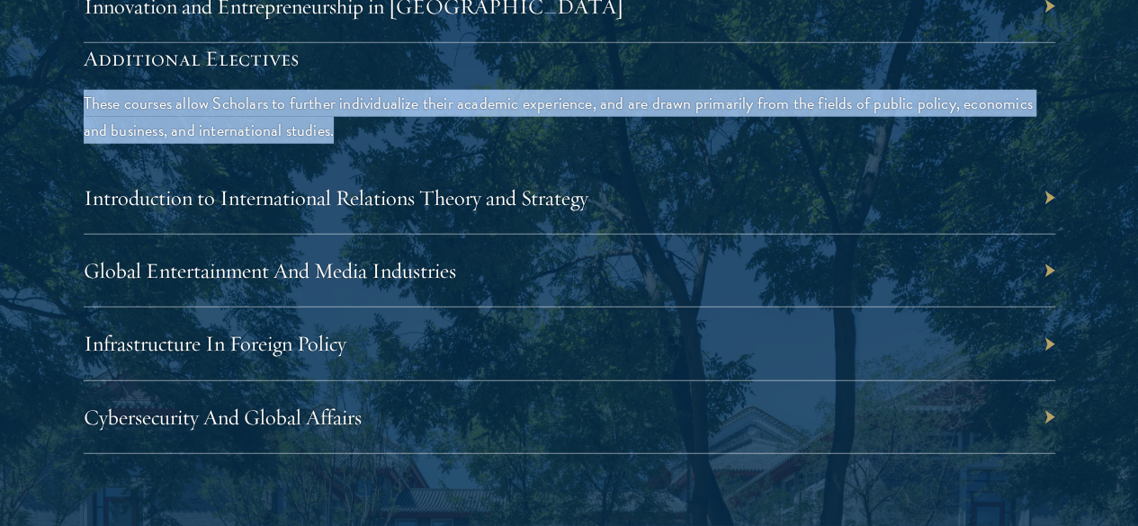
drag, startPoint x: 142, startPoint y: 350, endPoint x: 450, endPoint y: 487, distance: 337.0
drag, startPoint x: 457, startPoint y: 476, endPoint x: 459, endPoint y: 425, distance: 50.4
click at [457, 144] on div "Additional Electives These courses allow Scholars to further individualize thei…" at bounding box center [569, 93] width 971 height 101
click at [461, 144] on p "These courses allow Scholars to further individualize their academic experience…" at bounding box center [569, 117] width 971 height 54
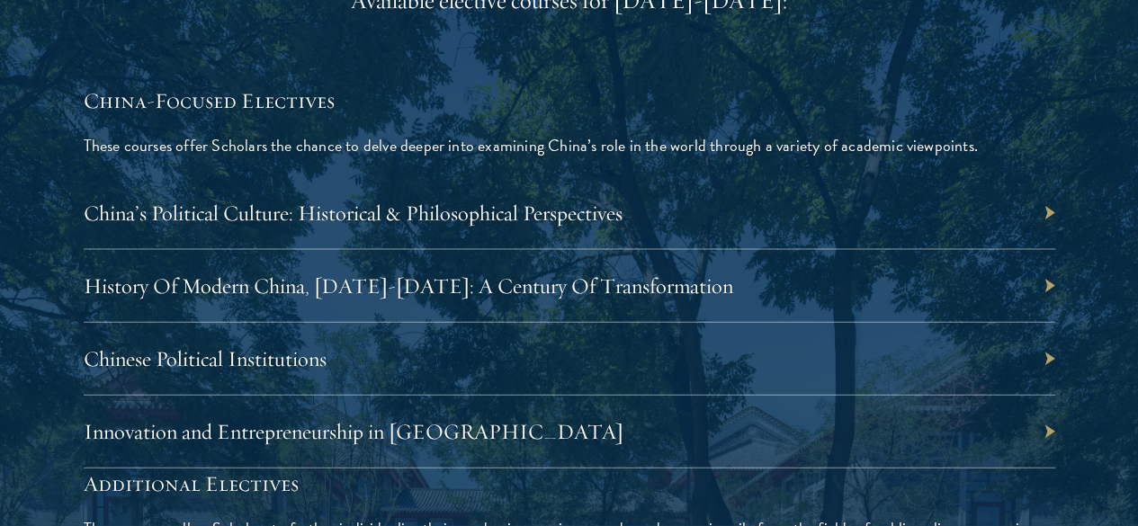
scroll to position [5321, 0]
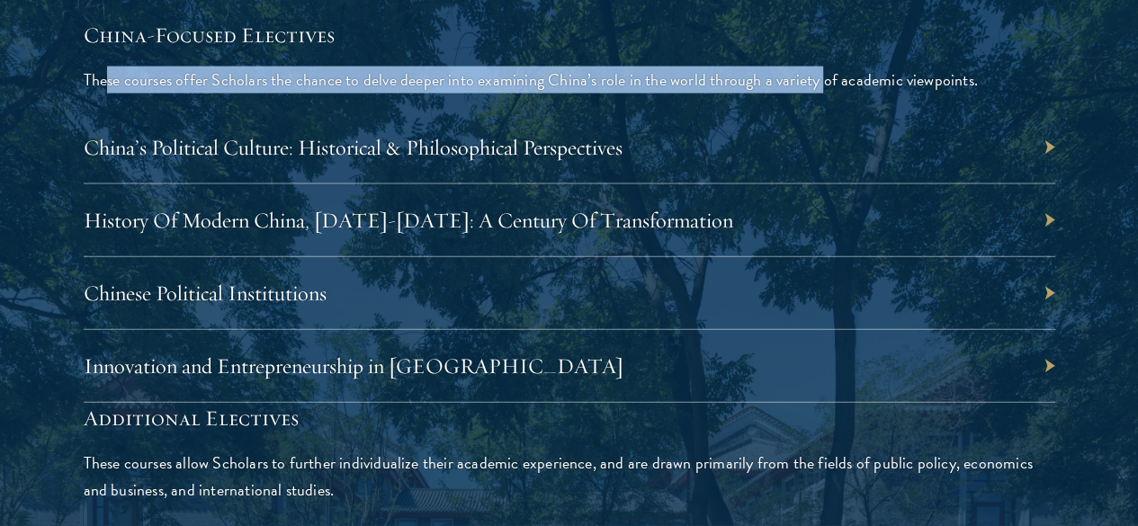
drag, startPoint x: 172, startPoint y: 276, endPoint x: 271, endPoint y: 362, distance: 130.7
click at [271, 94] on div "China-Focused Electives These courses offer Scholars the chance to delve deeper…" at bounding box center [569, 57] width 971 height 74
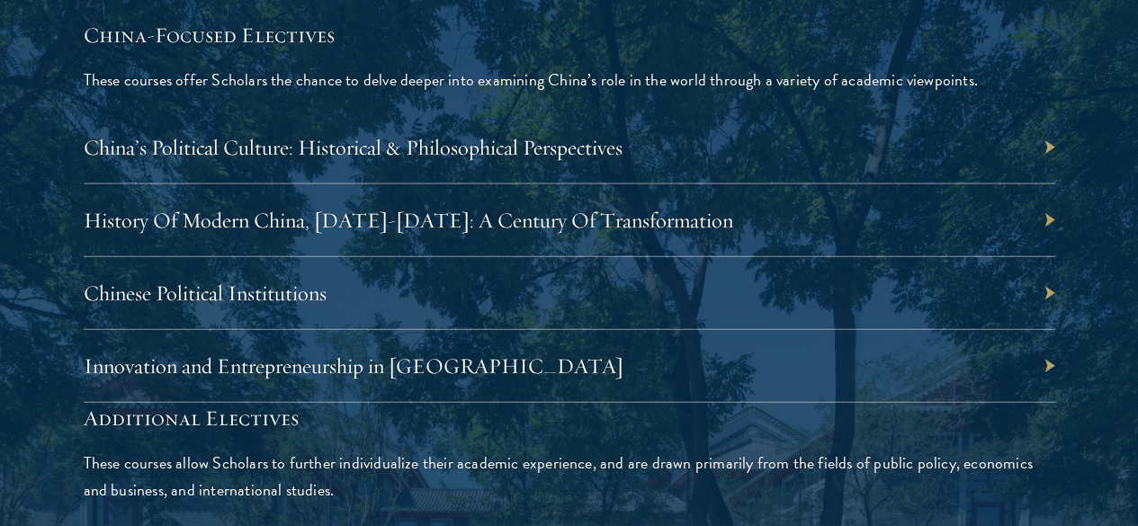
click at [317, 94] on p "These courses offer Scholars the chance to delve deeper into examining China’s …" at bounding box center [569, 80] width 971 height 27
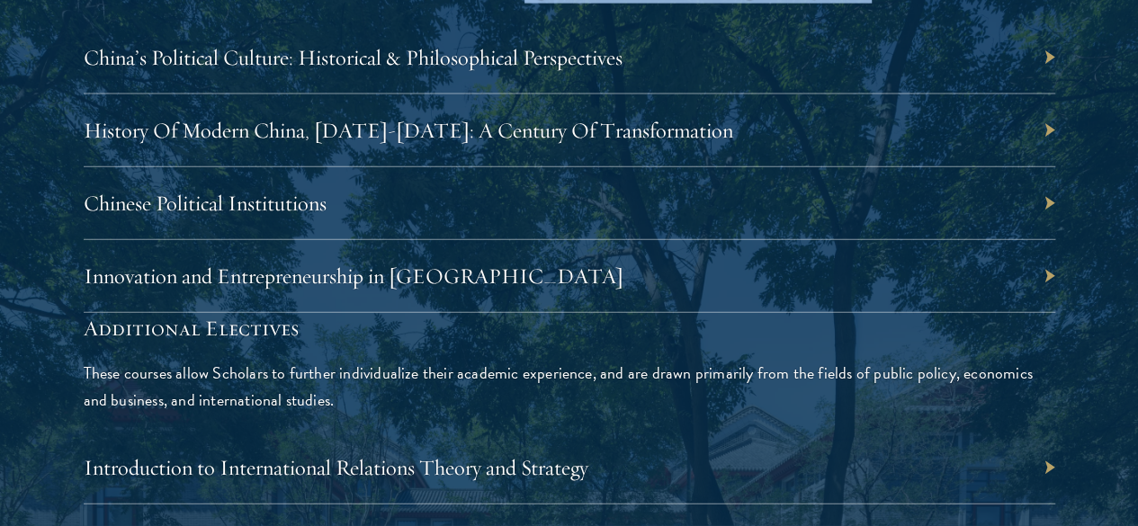
drag, startPoint x: 280, startPoint y: 201, endPoint x: 315, endPoint y: 253, distance: 62.9
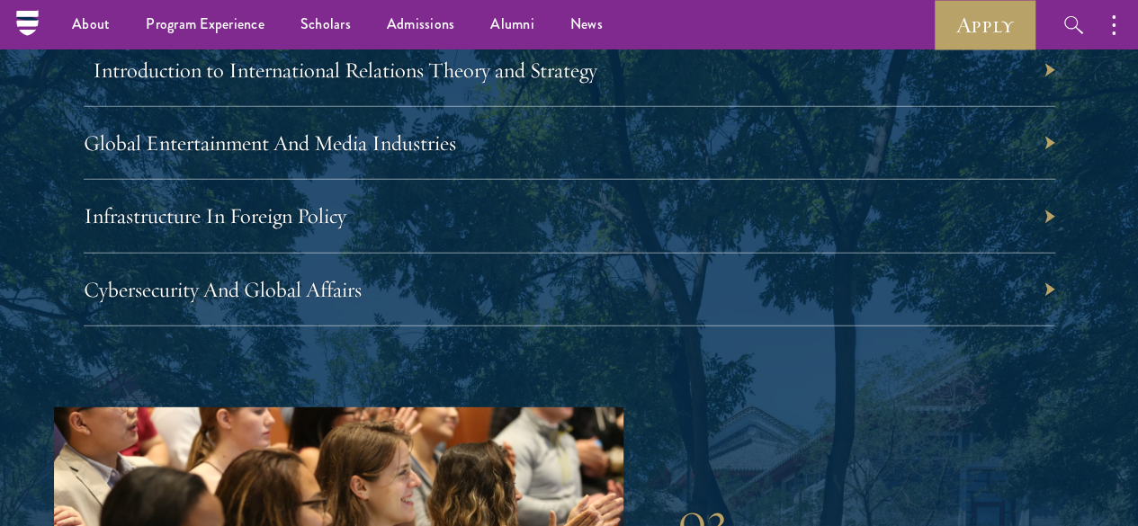
scroll to position [5770, 0]
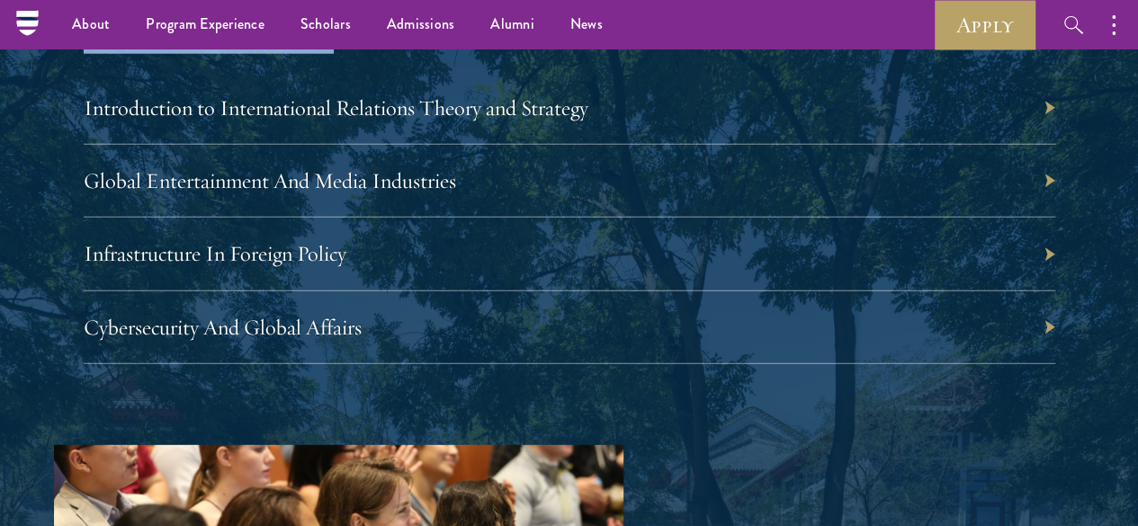
drag, startPoint x: 185, startPoint y: 322, endPoint x: 458, endPoint y: 357, distance: 274.8
click at [458, 54] on p "These courses allow Scholars to further individualize their academic experience…" at bounding box center [569, 27] width 971 height 54
